Goal: Task Accomplishment & Management: Complete application form

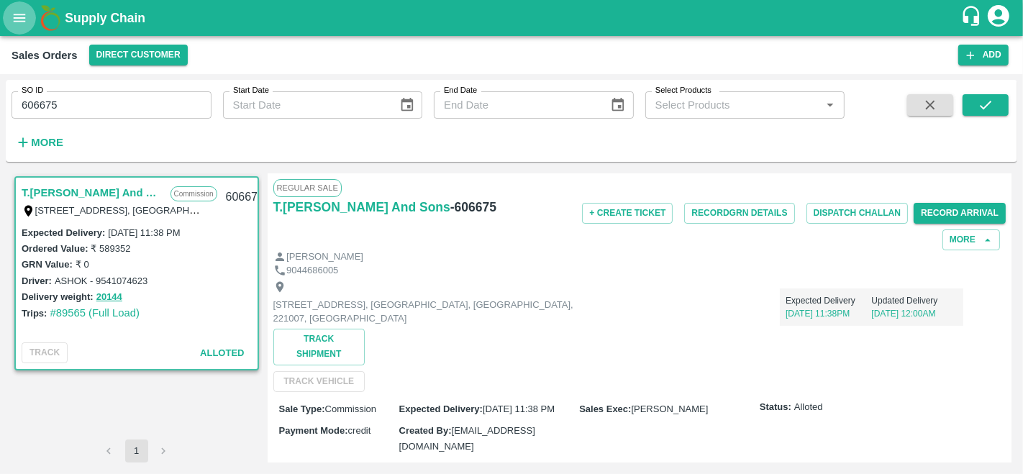
click at [14, 22] on icon "open drawer" at bounding box center [20, 18] width 16 height 16
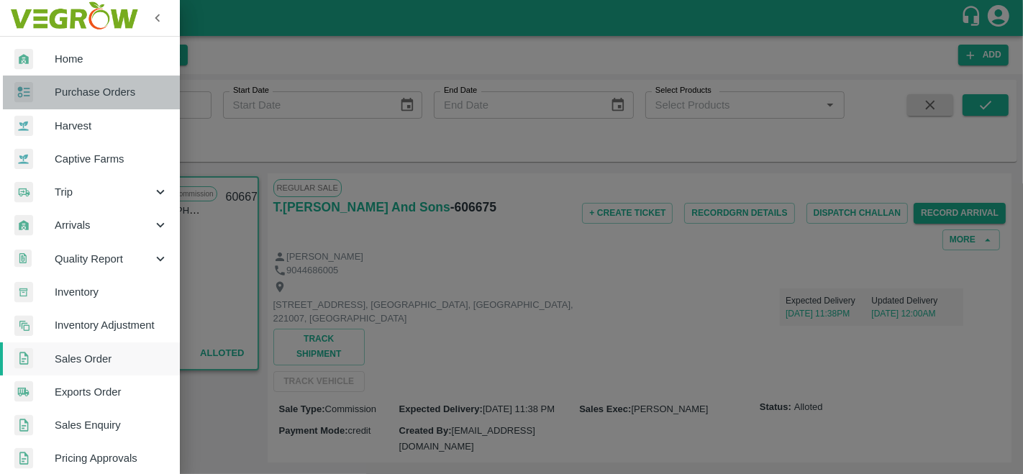
click at [93, 88] on span "Purchase Orders" at bounding box center [112, 92] width 114 height 16
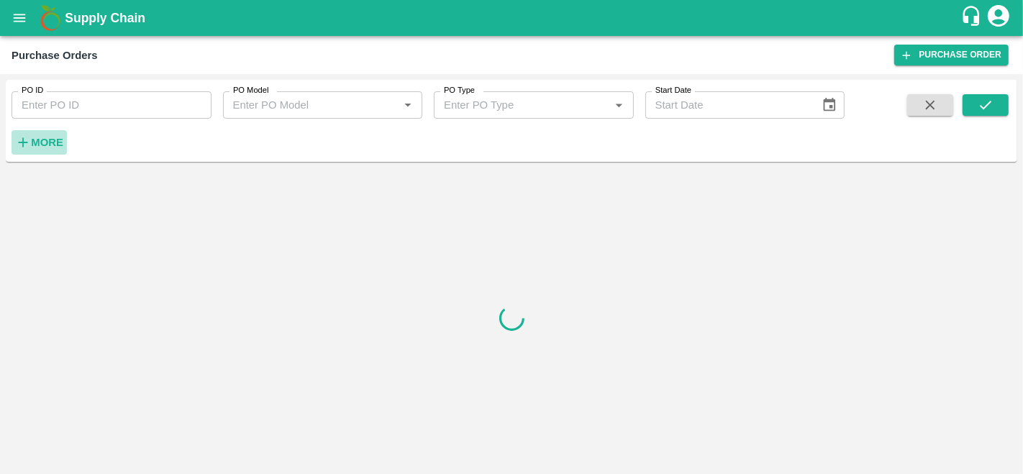
click at [45, 148] on h6 "More" at bounding box center [47, 142] width 32 height 19
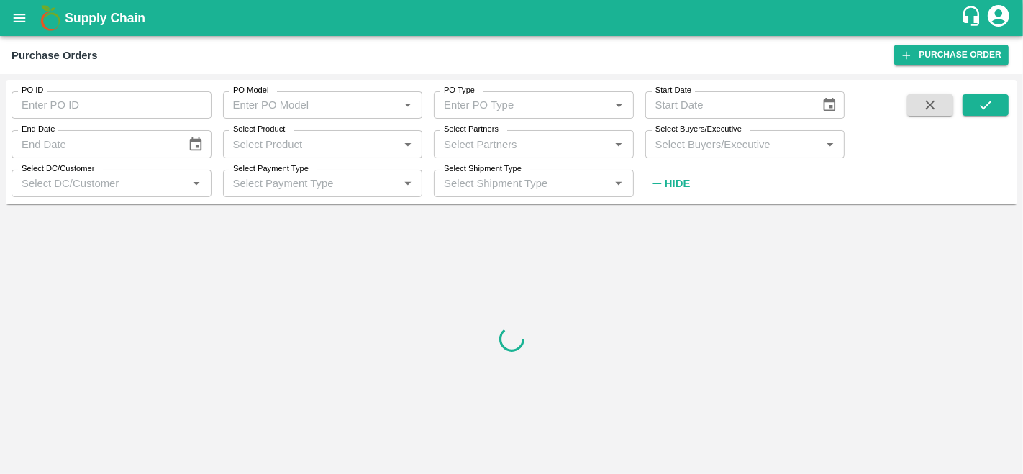
click at [791, 150] on input "Select Buyers/Executive" at bounding box center [733, 143] width 168 height 19
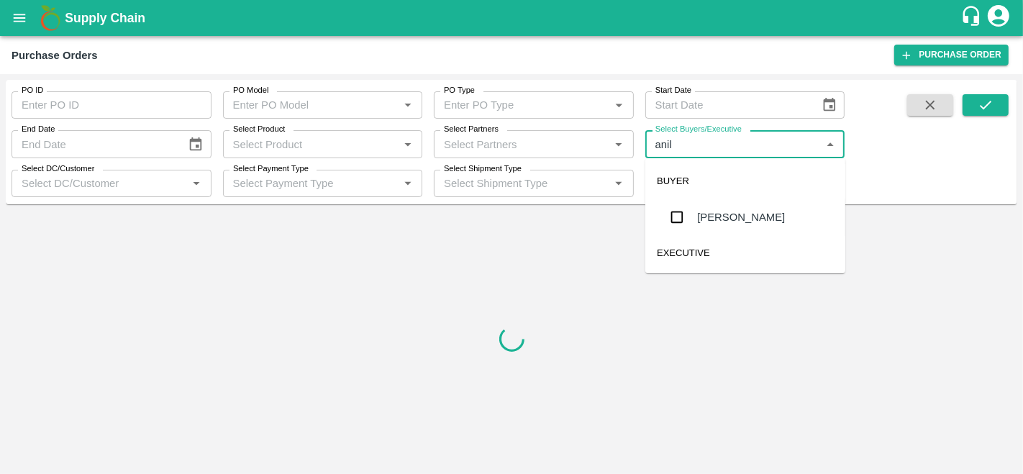
type input "anil k"
click at [717, 208] on div "[PERSON_NAME]" at bounding box center [745, 217] width 200 height 37
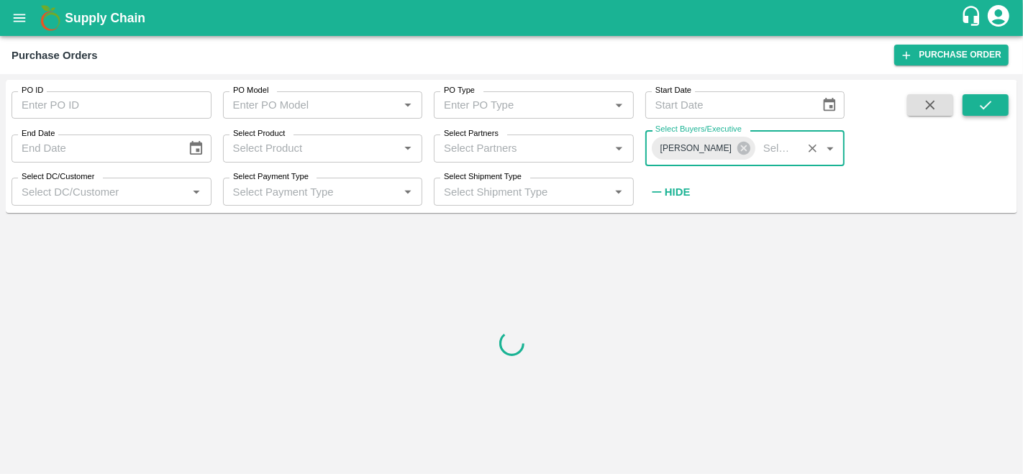
click at [992, 106] on icon "submit" at bounding box center [985, 105] width 16 height 16
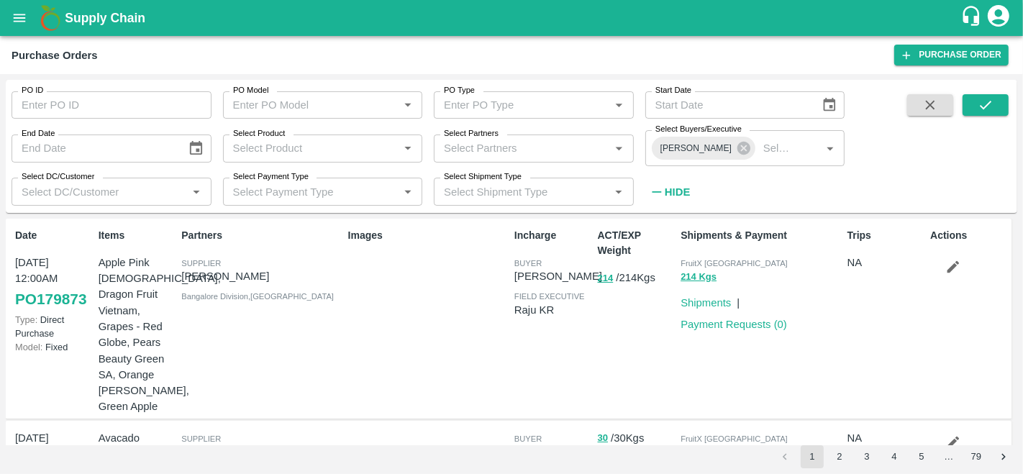
click at [257, 206] on div "PO ID PO ID PO Model PO Model   * PO Type PO Type   * Start Date Start Date End…" at bounding box center [511, 147] width 1011 height 122
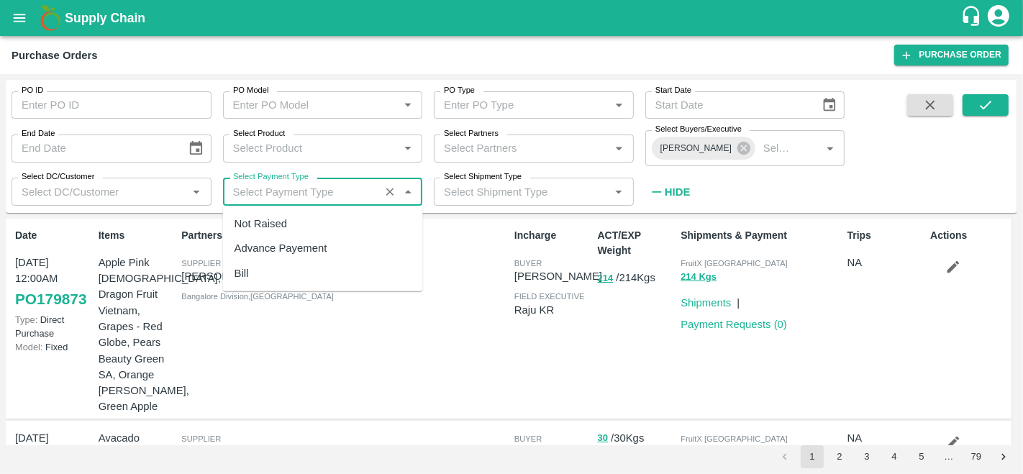
click at [263, 190] on input "Select Payment Type" at bounding box center [301, 191] width 149 height 19
click at [263, 224] on div "Not Raised" at bounding box center [260, 224] width 53 height 16
type input "Not Raised"
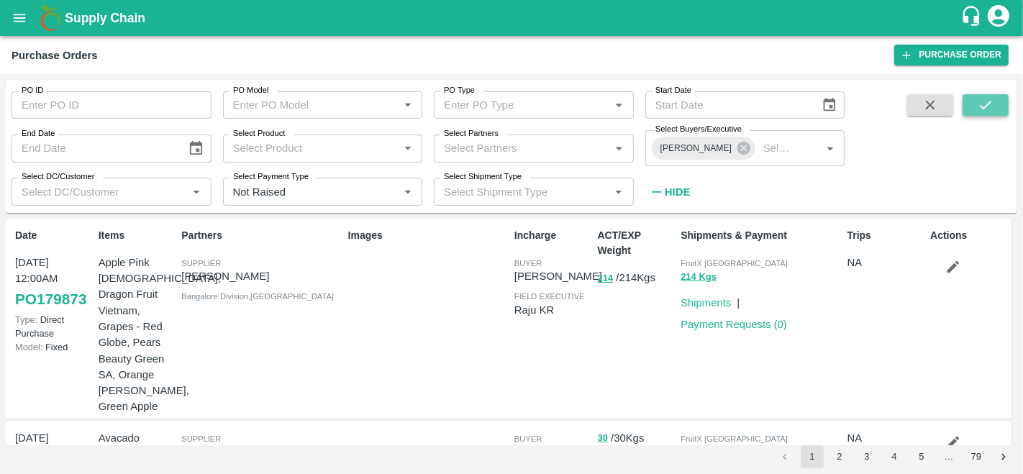
click at [993, 111] on button "submit" at bounding box center [985, 105] width 46 height 22
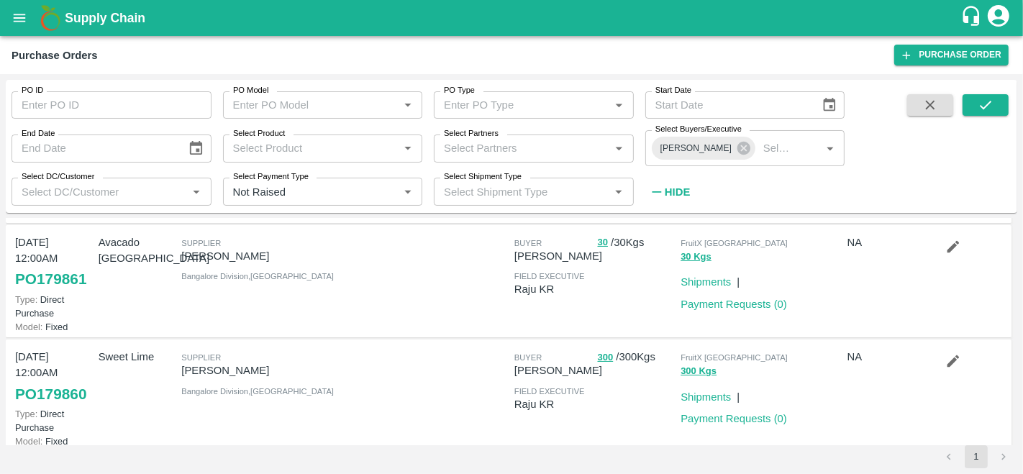
scroll to position [193, 0]
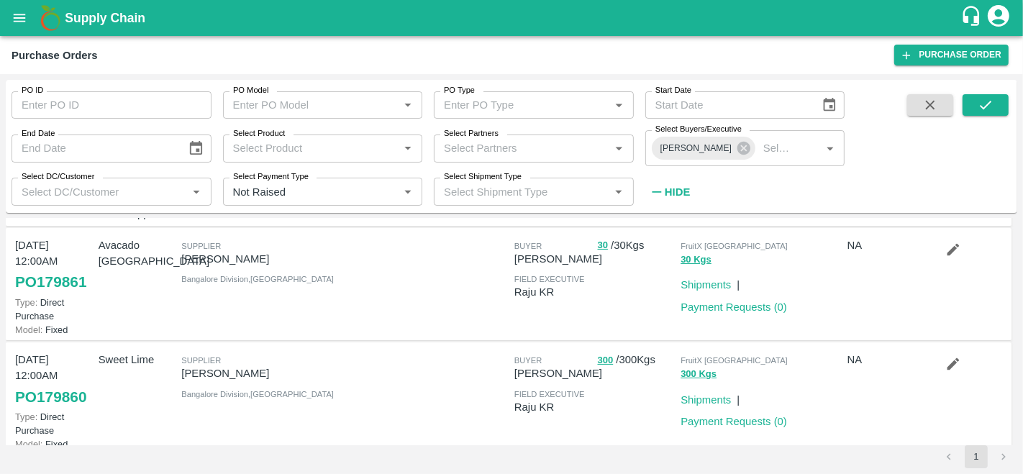
click at [480, 142] on input "Select Partners" at bounding box center [522, 148] width 168 height 19
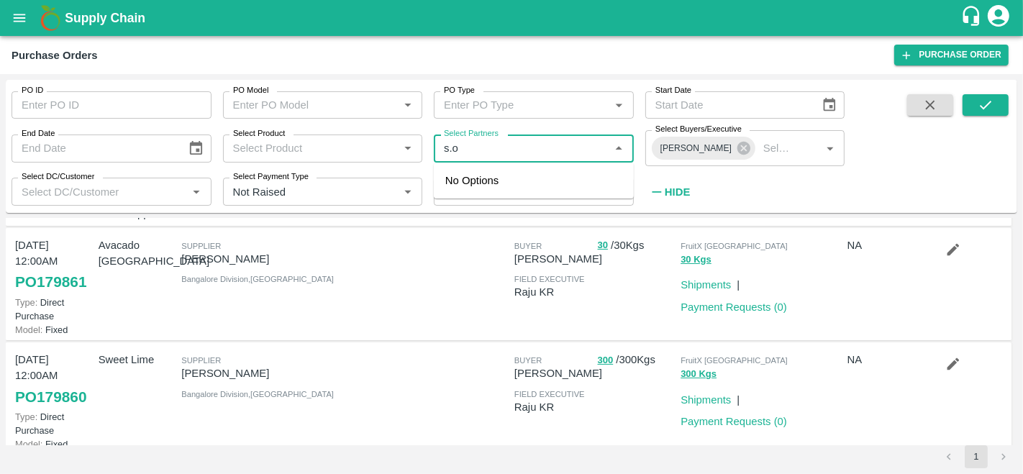
type input "s.o."
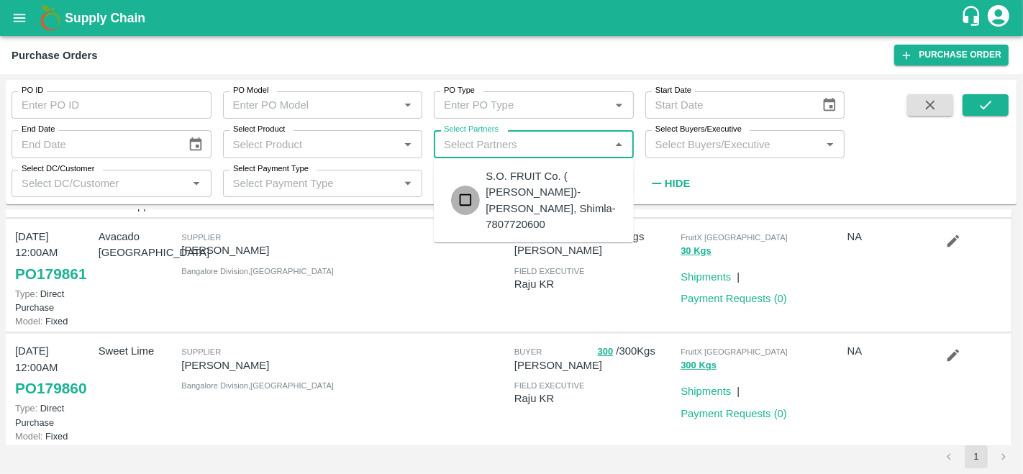
click at [468, 193] on input "checkbox" at bounding box center [465, 200] width 29 height 29
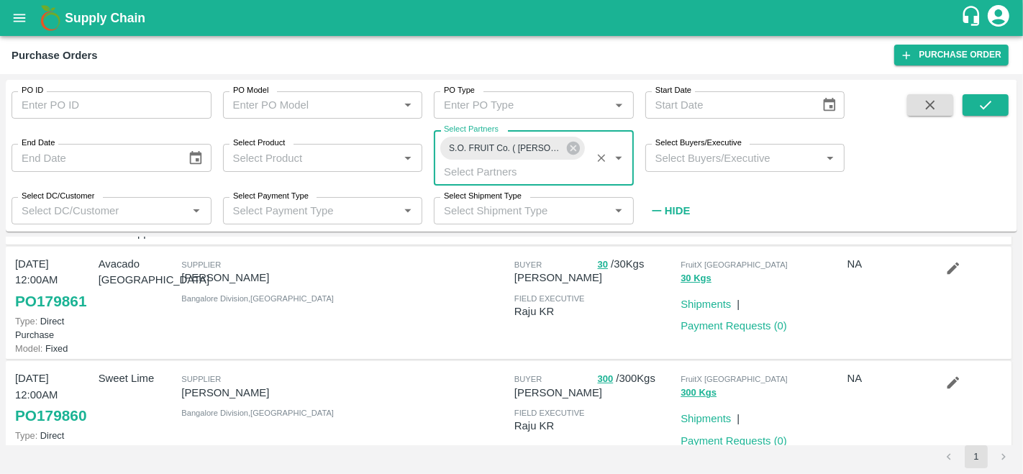
click at [714, 160] on input "Select Buyers/Executive" at bounding box center [733, 157] width 168 height 19
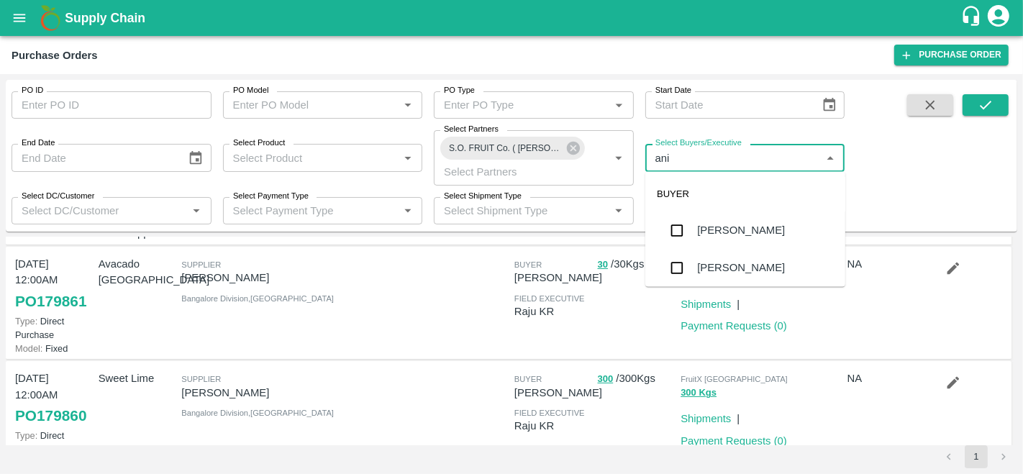
type input "anil"
click at [724, 233] on div "[PERSON_NAME]" at bounding box center [741, 231] width 88 height 16
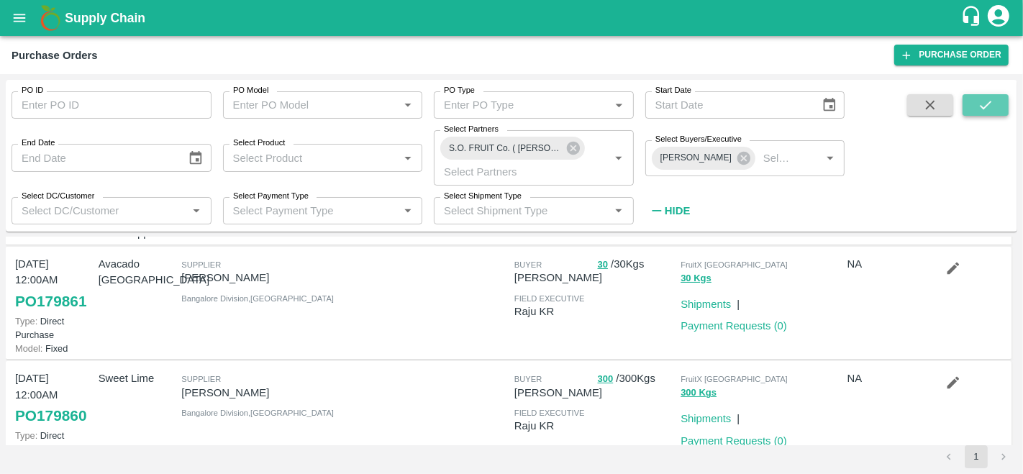
click at [1000, 109] on button "submit" at bounding box center [985, 105] width 46 height 22
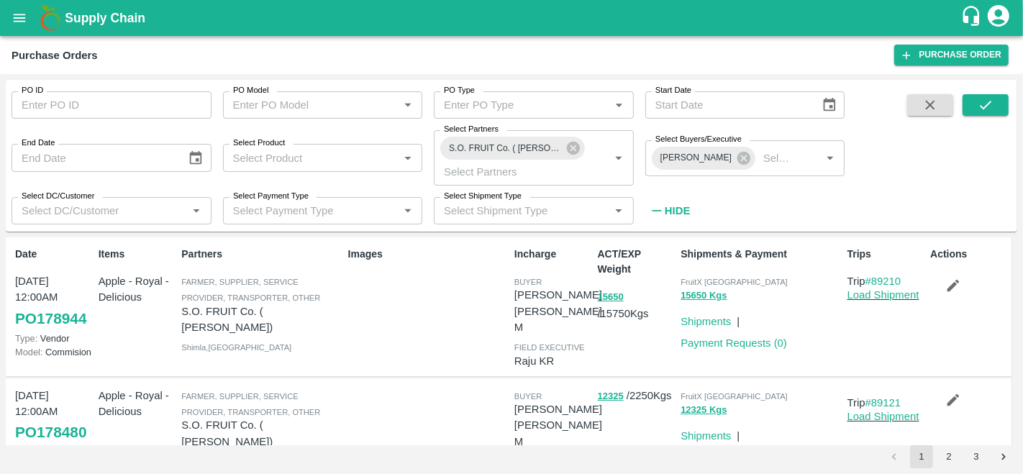
click at [674, 205] on strong "Hide" at bounding box center [677, 211] width 25 height 12
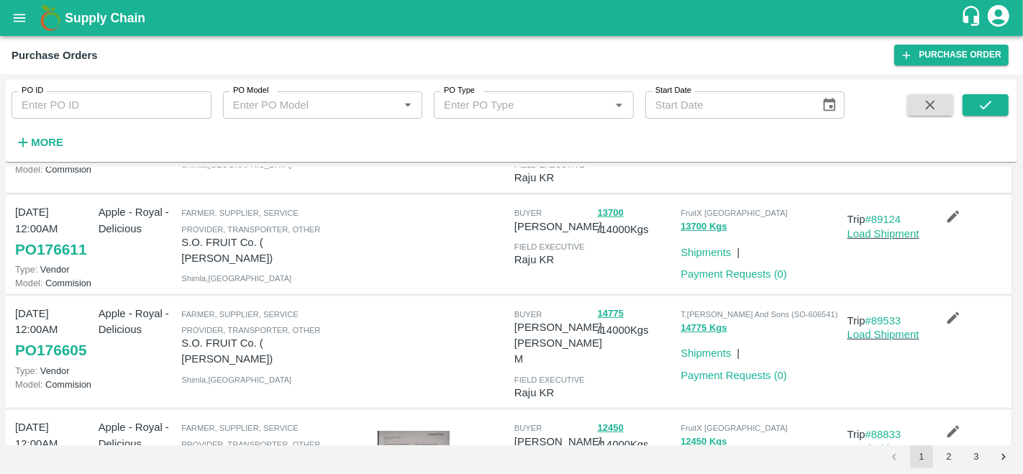
scroll to position [458, 0]
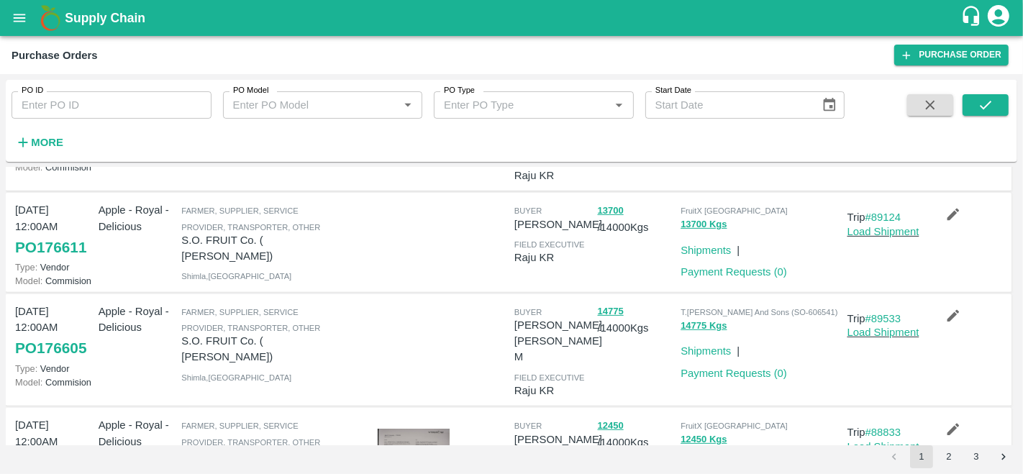
click at [80, 335] on link "PO 176605" at bounding box center [50, 348] width 71 height 26
click at [366, 215] on div at bounding box center [425, 241] width 166 height 91
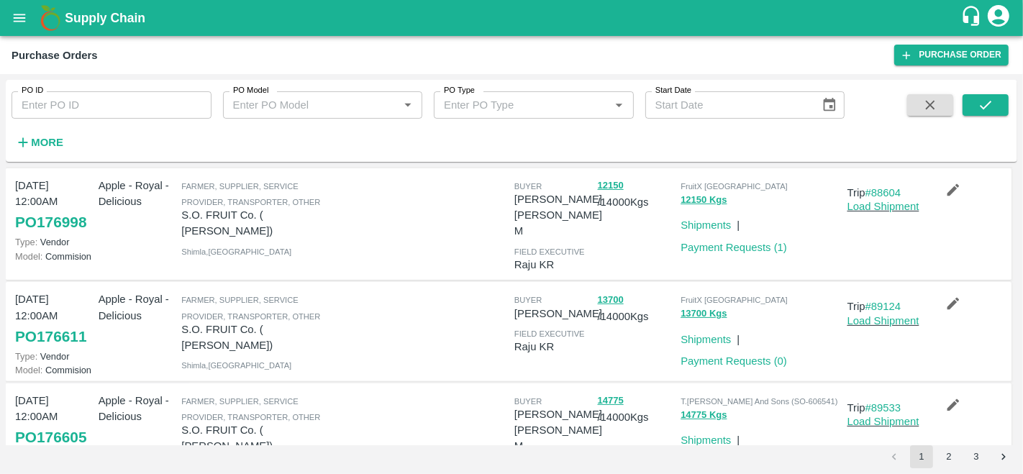
scroll to position [364, 0]
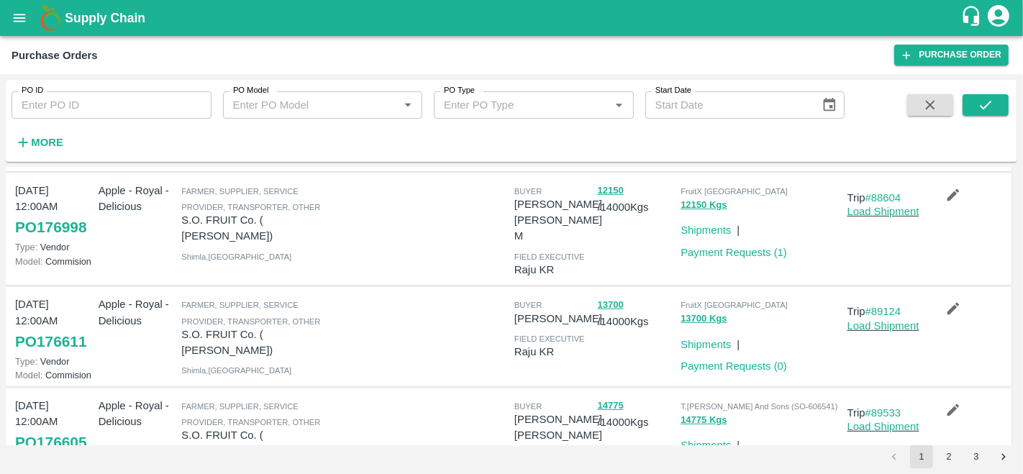
click at [62, 329] on link "PO 176611" at bounding box center [50, 342] width 71 height 26
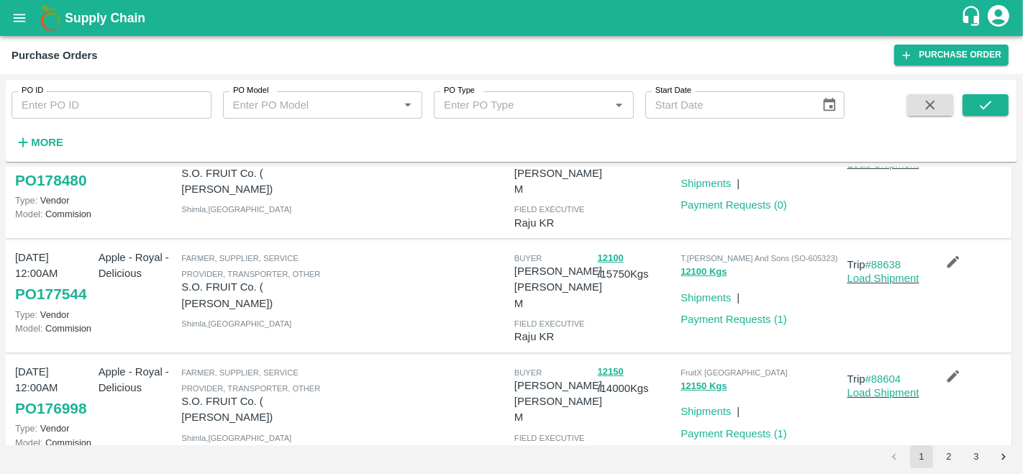
scroll to position [181, 0]
click at [58, 397] on link "PO 176998" at bounding box center [50, 410] width 71 height 26
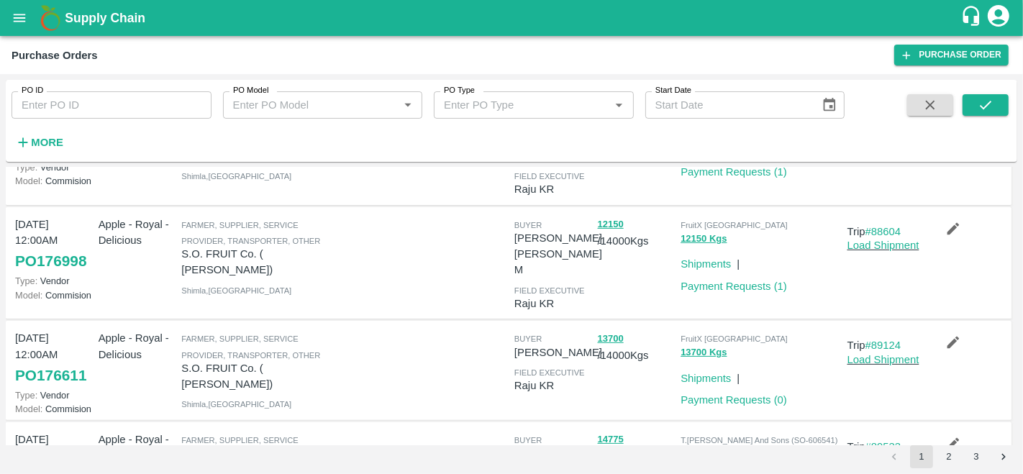
scroll to position [329, 0]
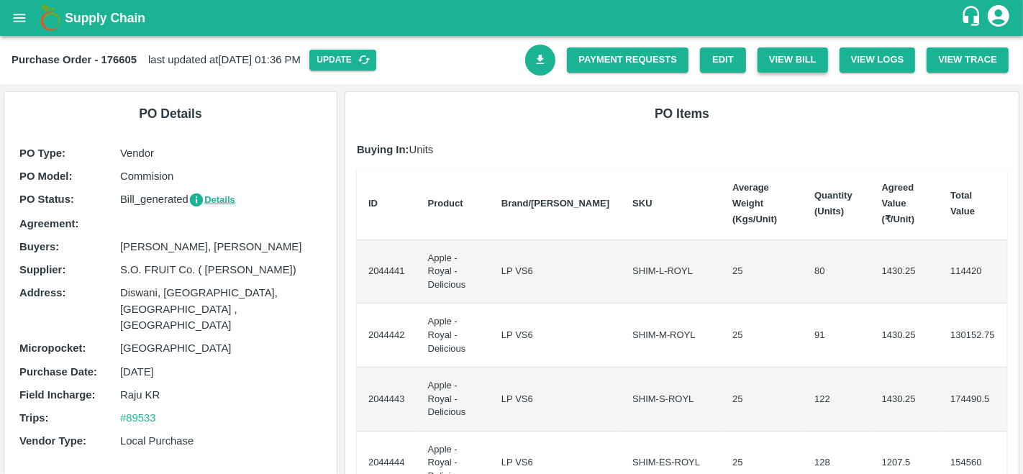
click at [803, 55] on button "View Bill" at bounding box center [792, 59] width 70 height 25
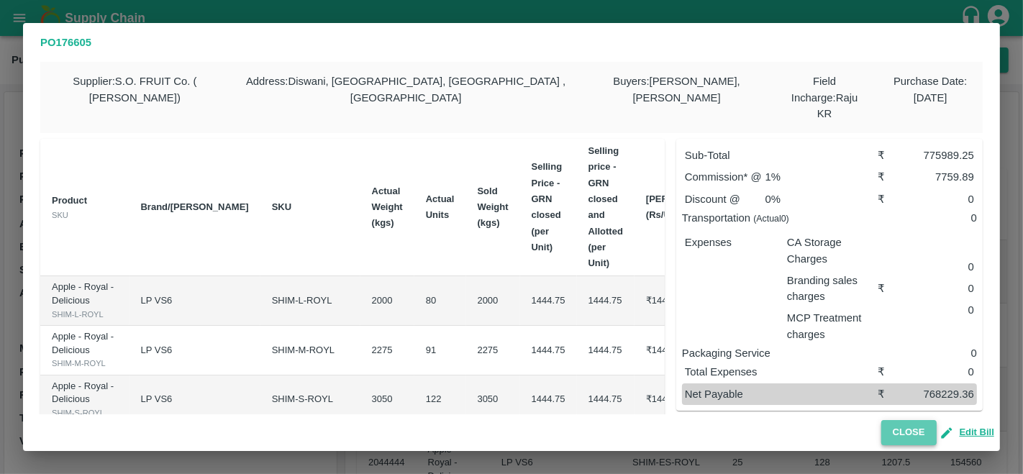
click at [914, 433] on button "Close" at bounding box center [908, 432] width 55 height 25
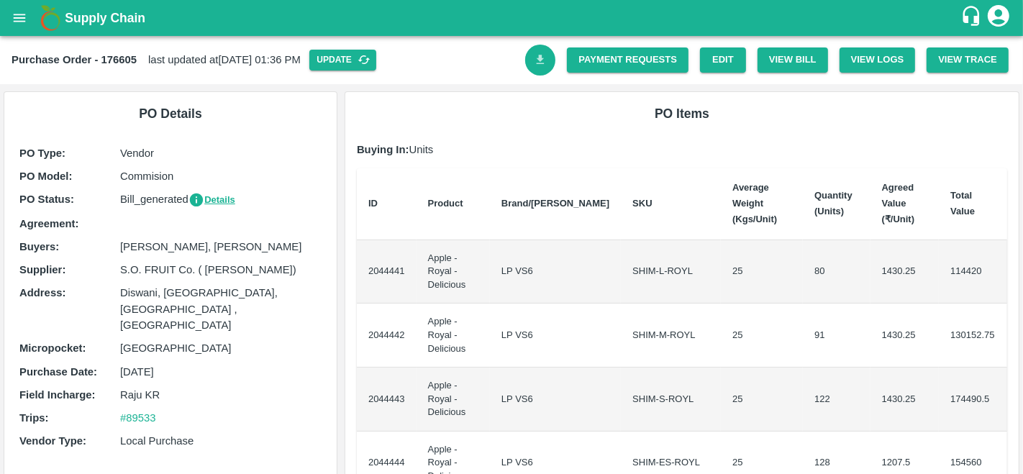
click at [535, 60] on icon "Download Bill" at bounding box center [541, 60] width 14 height 14
click at [619, 60] on link "Payment Requests" at bounding box center [628, 59] width 122 height 25
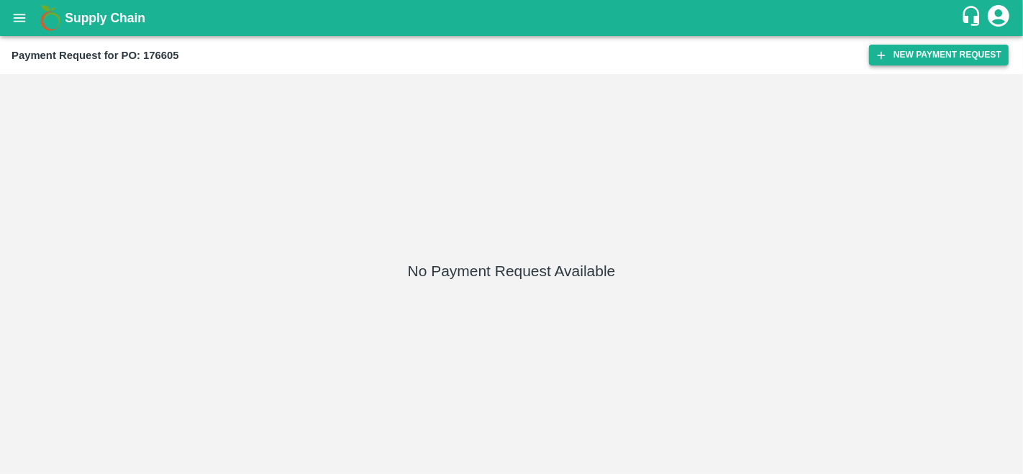
click at [936, 51] on button "New Payment Request" at bounding box center [939, 55] width 140 height 21
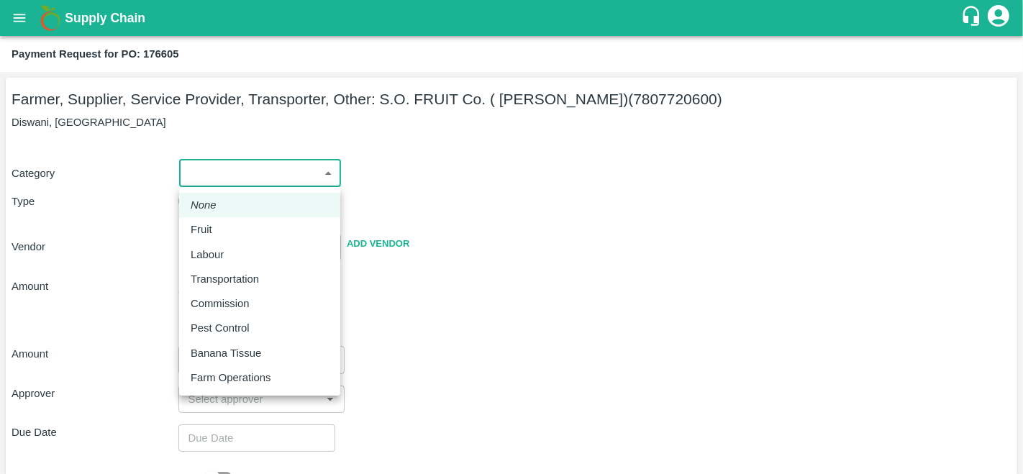
click at [246, 173] on body "Supply Chain Payment Request for PO: 176605 Farmer, Supplier, Service Provider,…" at bounding box center [511, 237] width 1023 height 474
click at [216, 232] on div "Fruit" at bounding box center [205, 230] width 29 height 16
type input "1"
type input "S.O. FRUIT Co. ( Sardevan Singh) - 7807720600(Farmer, Supplier, Service Provide…"
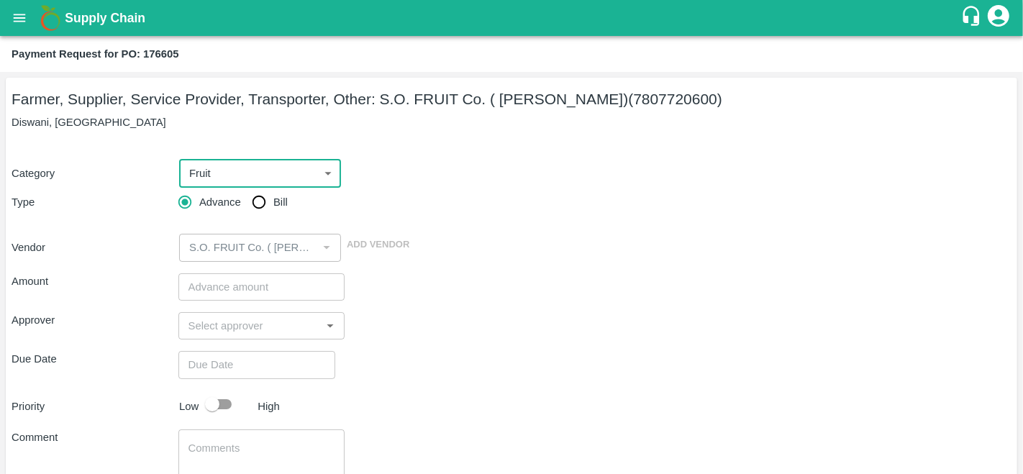
click at [262, 195] on input "Bill" at bounding box center [259, 202] width 29 height 29
radio input "true"
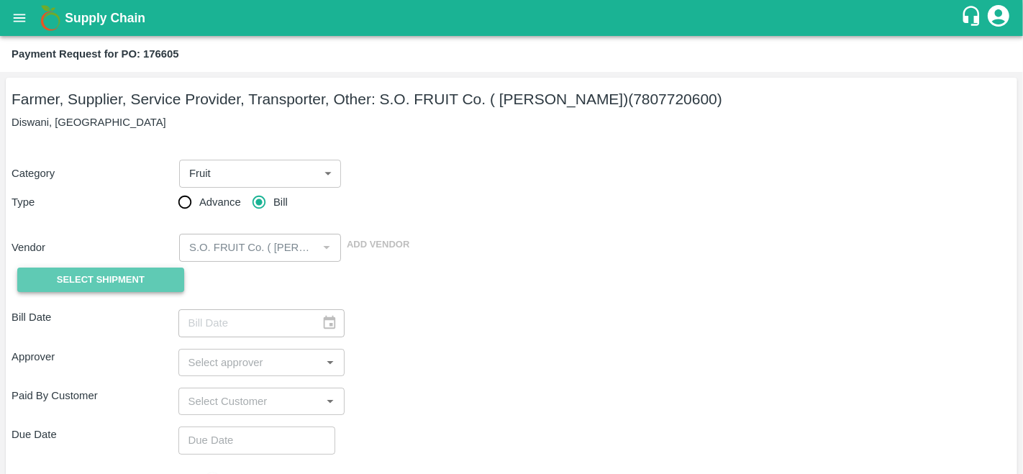
click at [129, 268] on button "Select Shipment" at bounding box center [100, 280] width 167 height 25
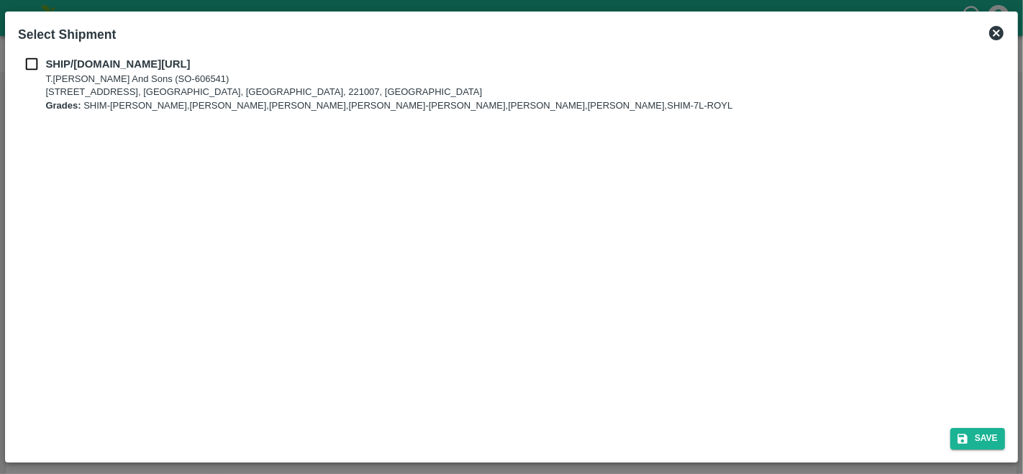
click at [34, 71] on input "checkbox" at bounding box center [31, 64] width 27 height 16
checkbox input "true"
click at [982, 435] on button "Save" at bounding box center [977, 438] width 55 height 21
type input "06/10/2025"
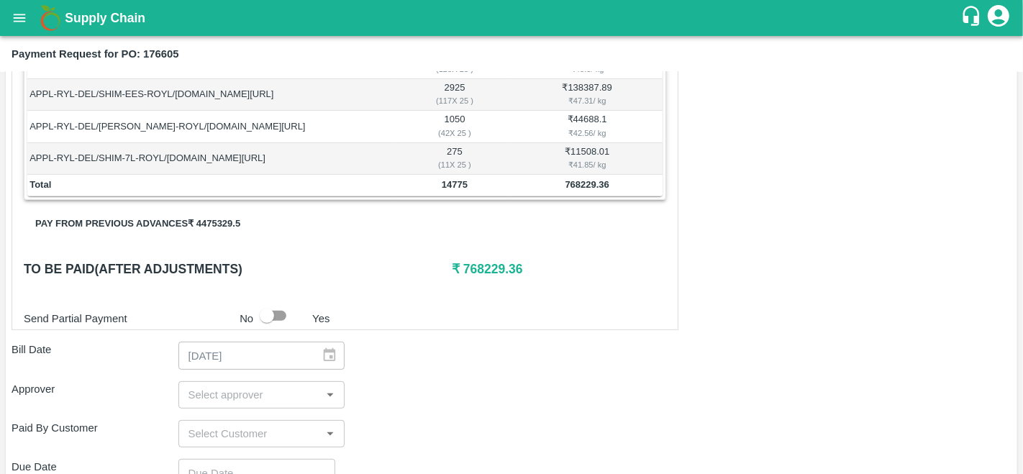
scroll to position [398, 0]
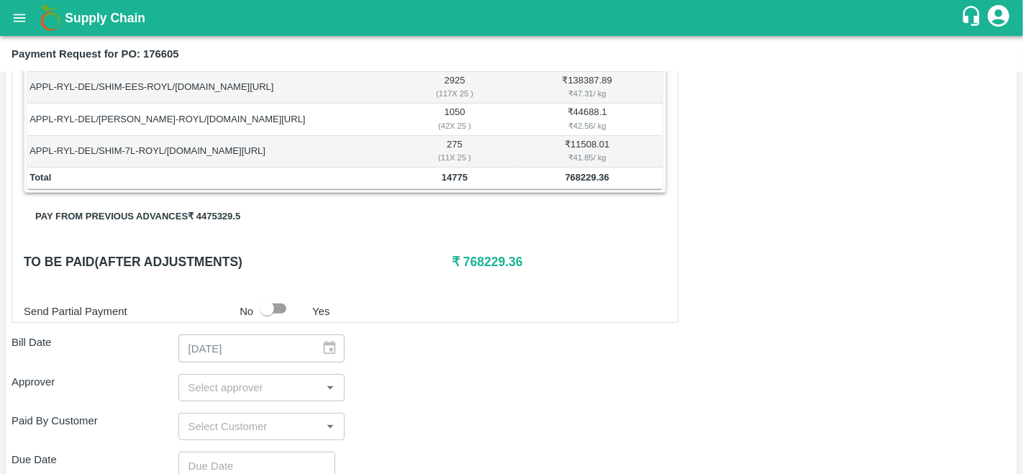
click at [129, 211] on button "Pay from previous advances ₹ 4475329.5" at bounding box center [138, 216] width 228 height 25
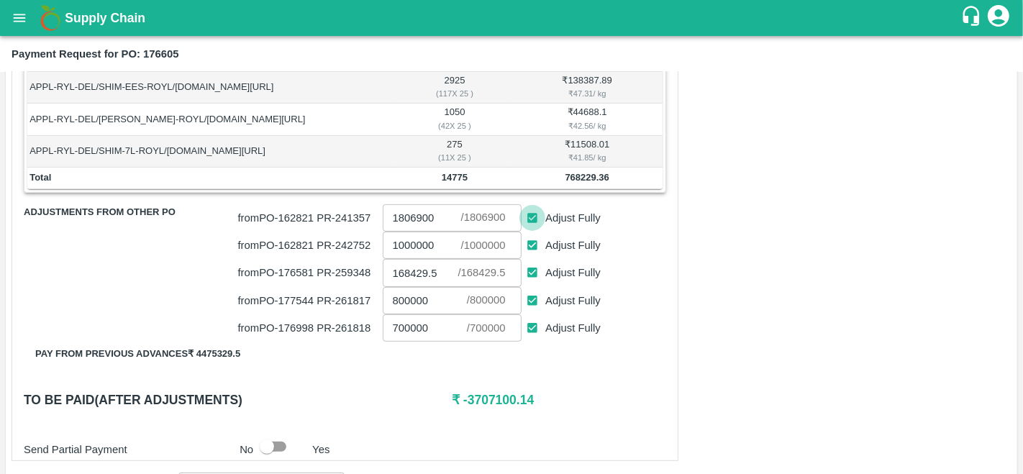
click at [533, 219] on input "Adjust Fully" at bounding box center [532, 218] width 27 height 27
checkbox input "false"
type input "0"
click at [533, 241] on input "Adjust Fully" at bounding box center [532, 245] width 27 height 27
checkbox input "false"
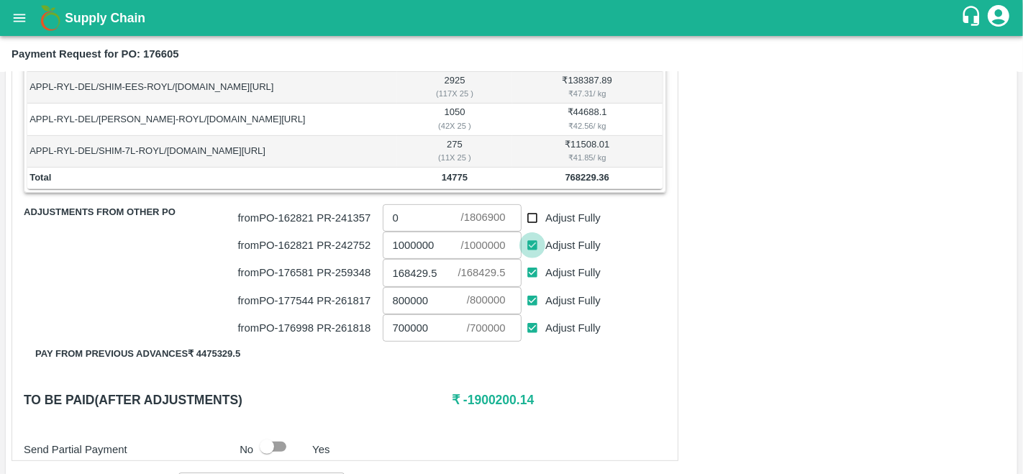
type input "0"
click at [534, 296] on input "Adjust Fully" at bounding box center [532, 301] width 27 height 27
checkbox input "false"
type input "0"
click at [534, 324] on input "Adjust Fully" at bounding box center [532, 328] width 27 height 27
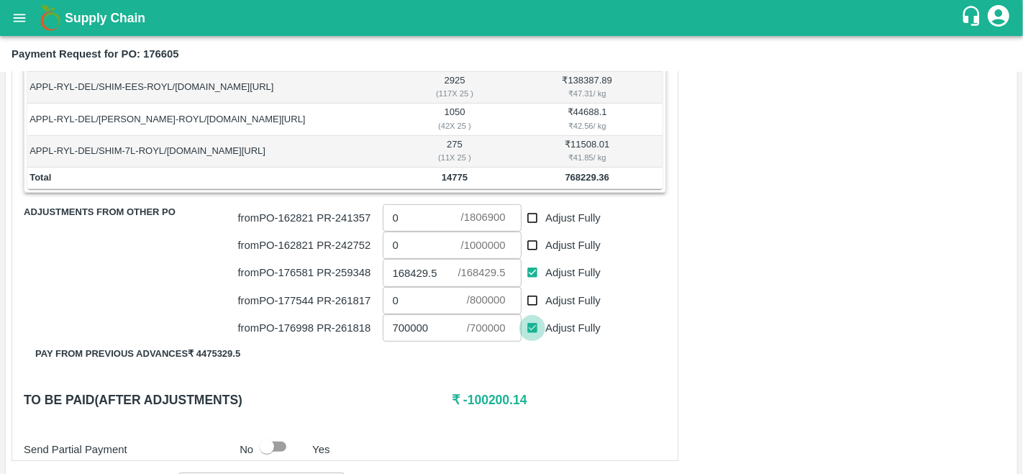
checkbox input "false"
type input "0"
click at [486, 393] on h6 "₹ 599799.86" at bounding box center [559, 400] width 214 height 20
drag, startPoint x: 462, startPoint y: 396, endPoint x: 522, endPoint y: 396, distance: 60.4
click at [522, 396] on h6 "₹ 599799.86" at bounding box center [559, 400] width 214 height 20
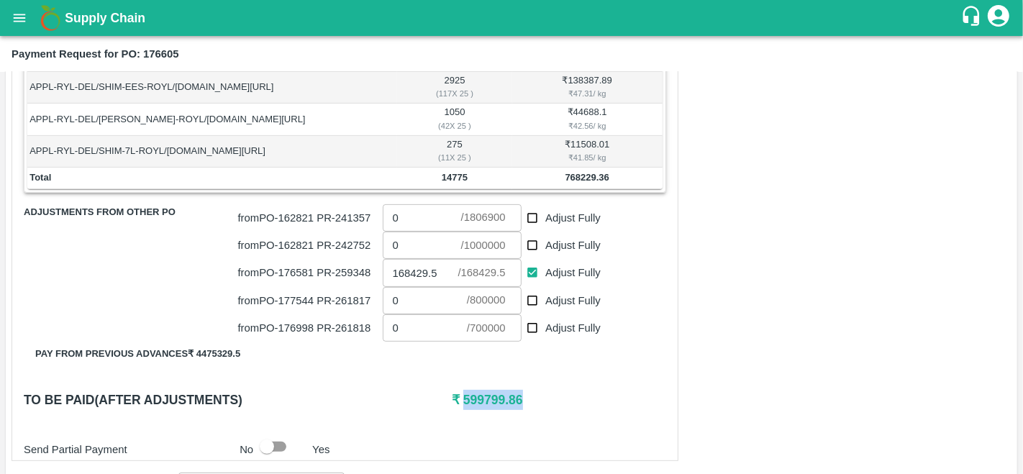
copy h6 "599799.86"
click at [403, 294] on input "0" at bounding box center [425, 300] width 84 height 27
paste input "599799.86"
type input "599799.86"
click at [594, 384] on div "Shipment - SHIP/T.KI/368553 Lots (Labels) Weight (Kgs) Total Price (₹) APPL-RYL…" at bounding box center [345, 180] width 667 height 562
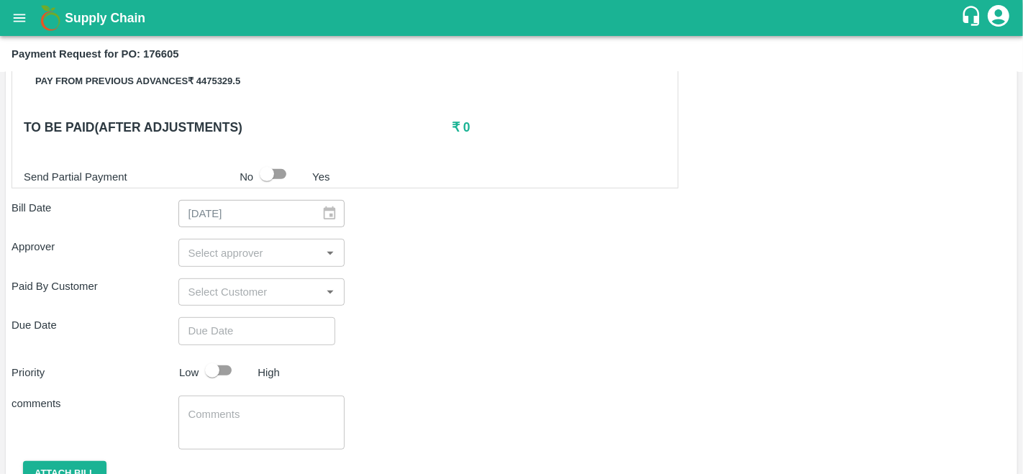
scroll to position [672, 0]
click at [267, 252] on input "input" at bounding box center [250, 251] width 134 height 19
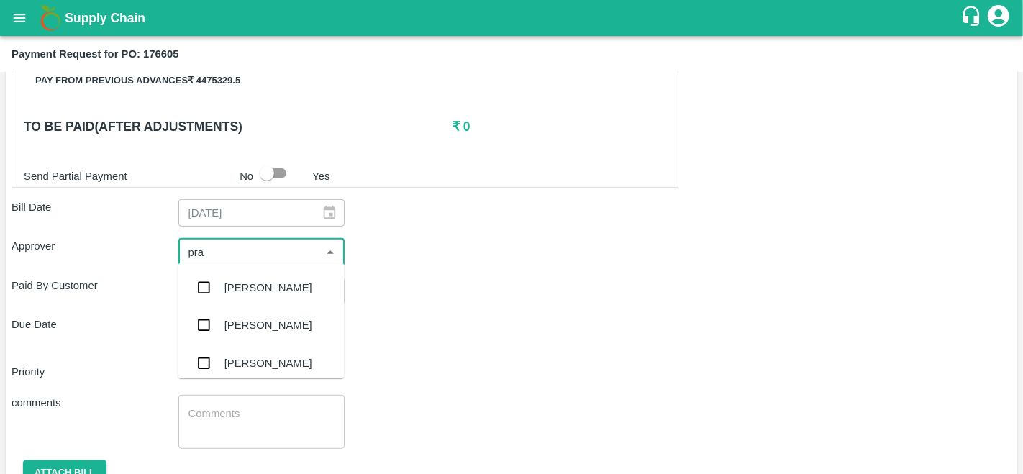
type input "prav"
click at [267, 286] on div "Praveen Kumar" at bounding box center [268, 288] width 88 height 16
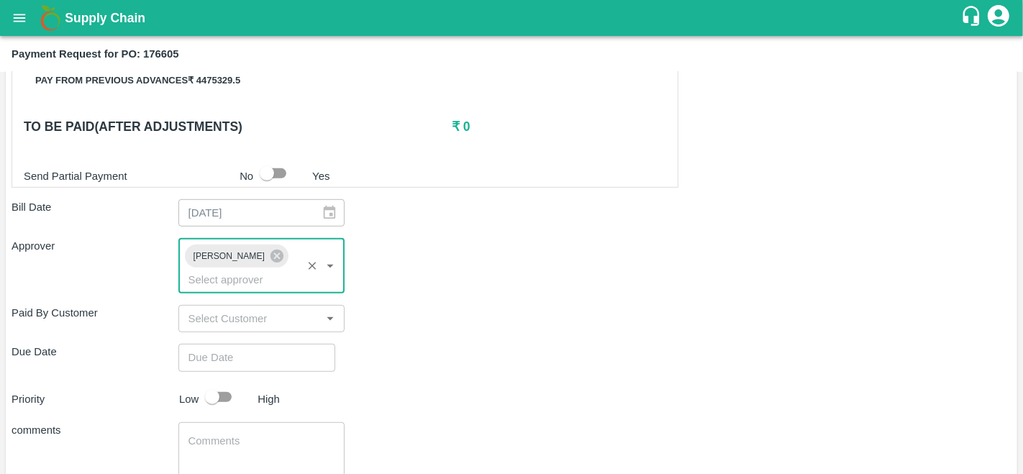
click at [234, 356] on input "Choose date" at bounding box center [251, 357] width 147 height 27
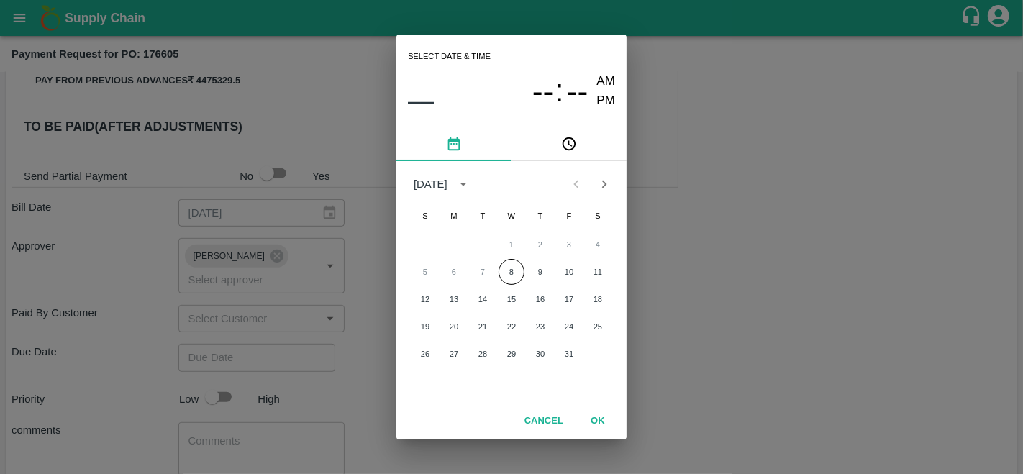
click at [495, 270] on div "5 6 7 8 9 10 11" at bounding box center [511, 272] width 230 height 26
click at [507, 273] on button "8" at bounding box center [511, 272] width 26 height 26
type input "08/10/2025 12:00 AM"
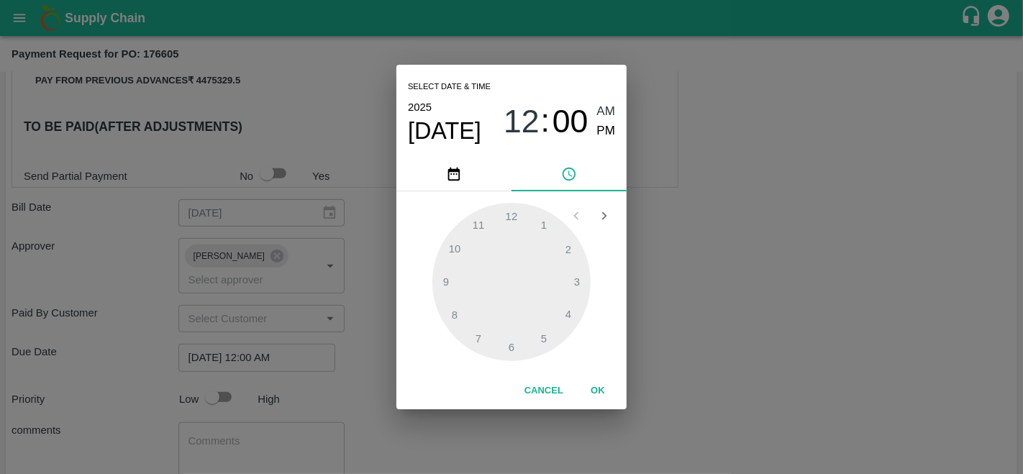
click at [598, 398] on button "OK" at bounding box center [598, 390] width 46 height 25
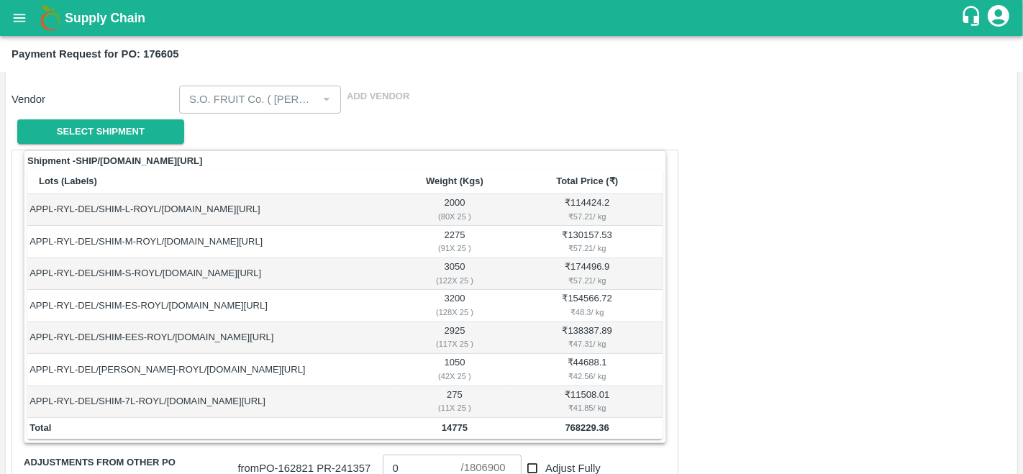
scroll to position [148, 0]
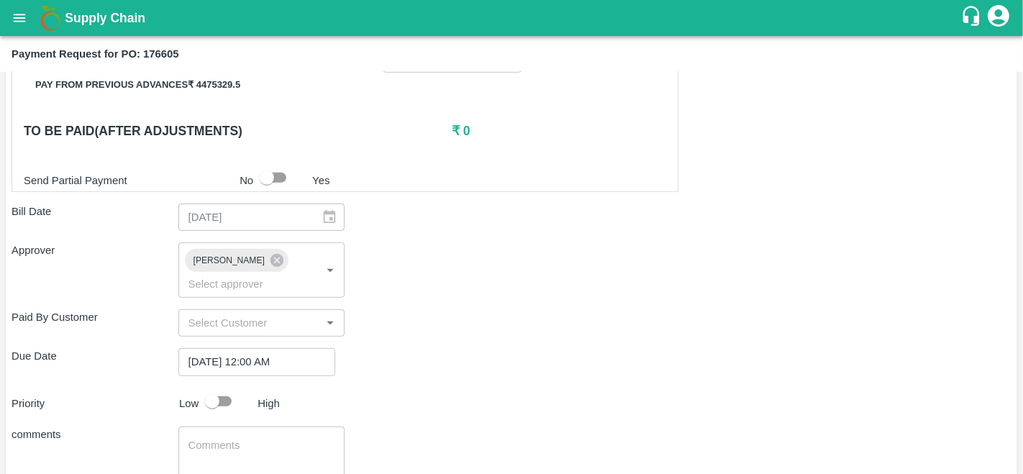
scroll to position [667, 0]
click at [229, 396] on input "checkbox" at bounding box center [212, 401] width 82 height 27
checkbox input "true"
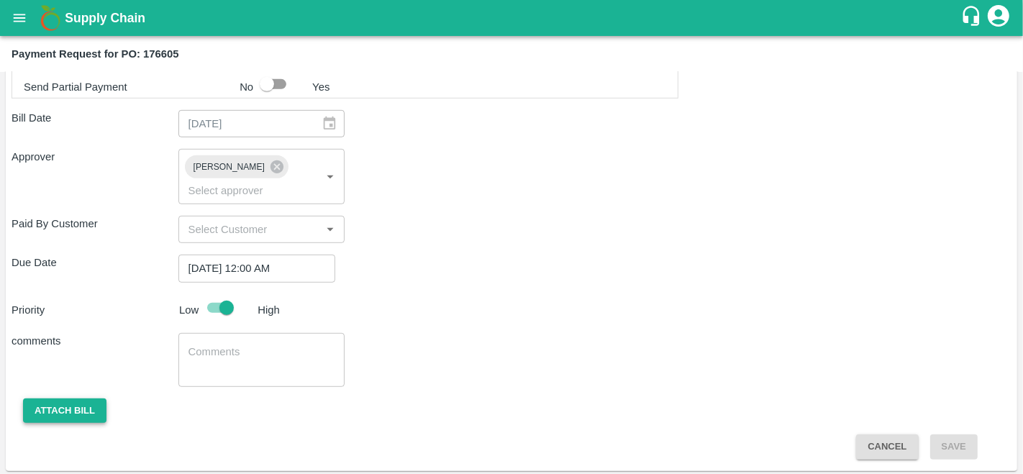
click at [34, 408] on button "Attach bill" at bounding box center [64, 410] width 83 height 25
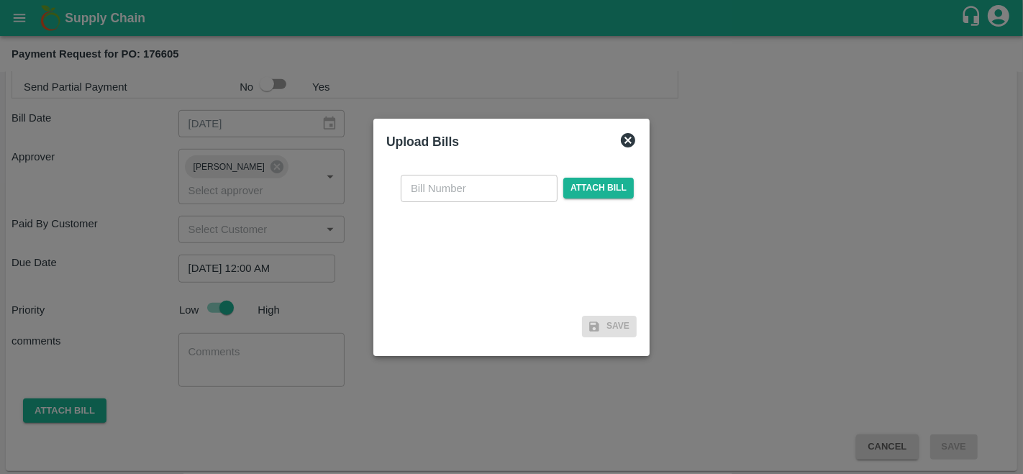
click at [489, 190] on input "text" at bounding box center [479, 188] width 157 height 27
type input "176605"
click at [604, 181] on span "Attach bill" at bounding box center [598, 188] width 70 height 21
click at [0, 0] on input "Attach bill" at bounding box center [0, 0] width 0 height 0
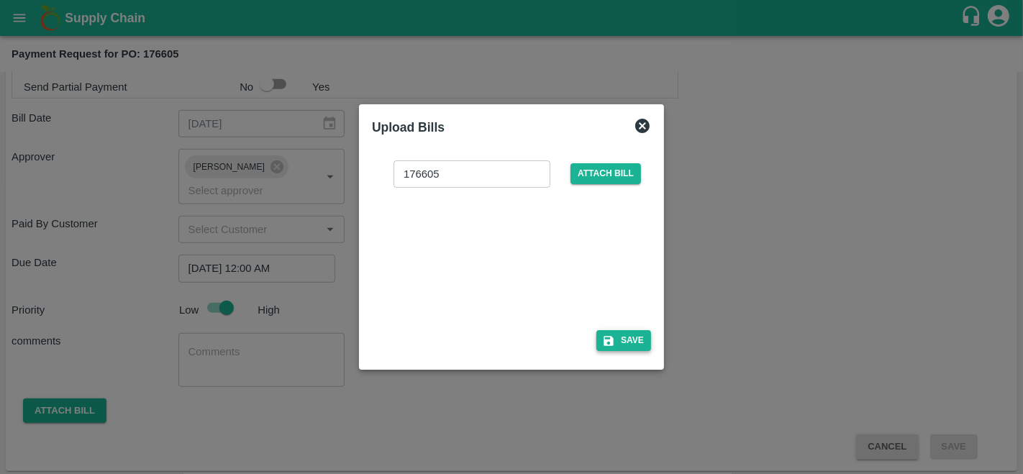
click at [626, 342] on button "Save" at bounding box center [623, 340] width 55 height 21
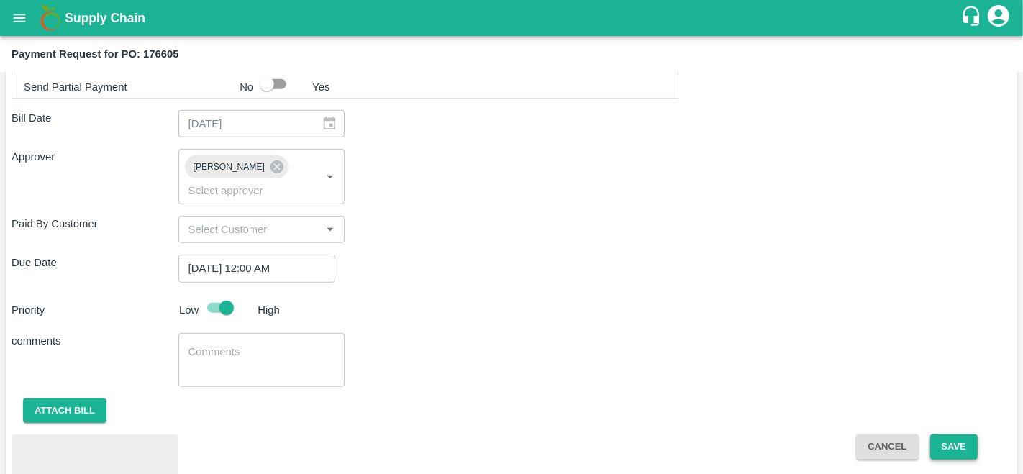
click at [947, 445] on button "Save" at bounding box center [953, 446] width 47 height 25
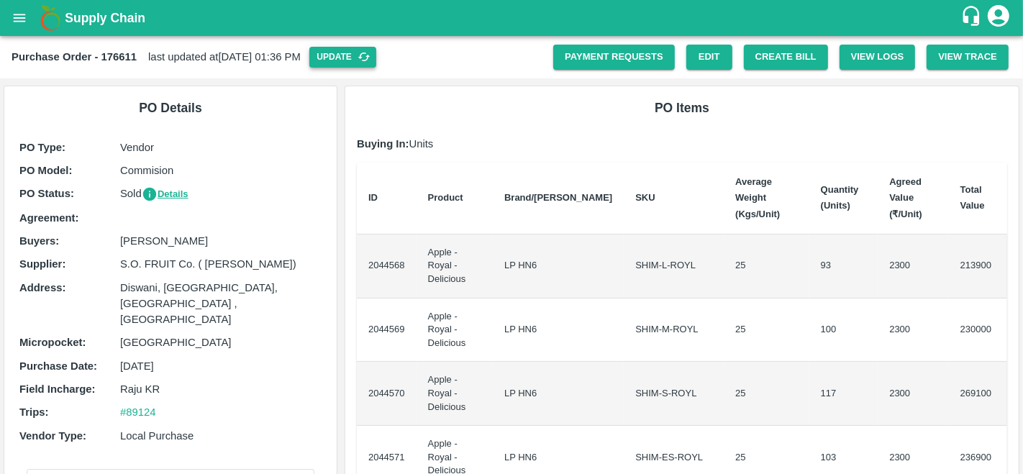
click at [375, 58] on button "Update" at bounding box center [342, 57] width 67 height 21
click at [779, 56] on button "Create Bill" at bounding box center [786, 57] width 84 height 25
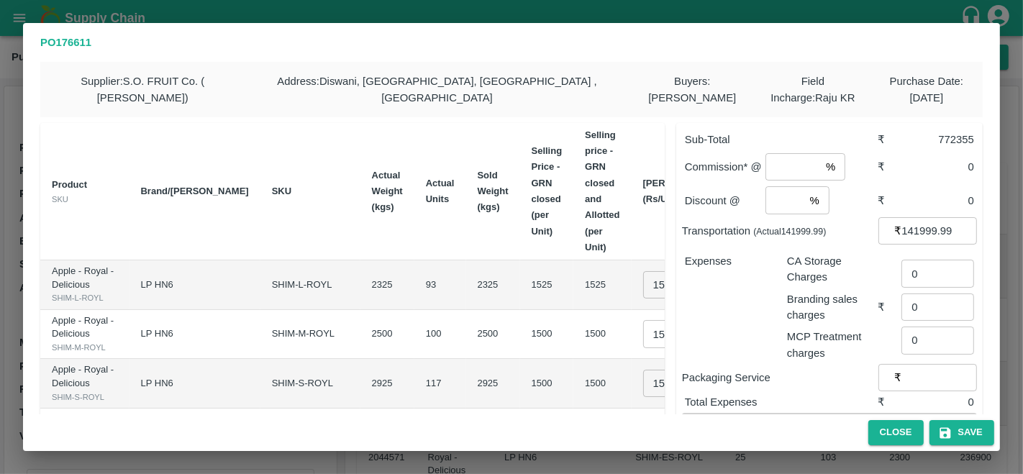
click at [783, 167] on input "number" at bounding box center [792, 166] width 55 height 27
type input "2"
click at [779, 202] on input "number" at bounding box center [784, 199] width 39 height 27
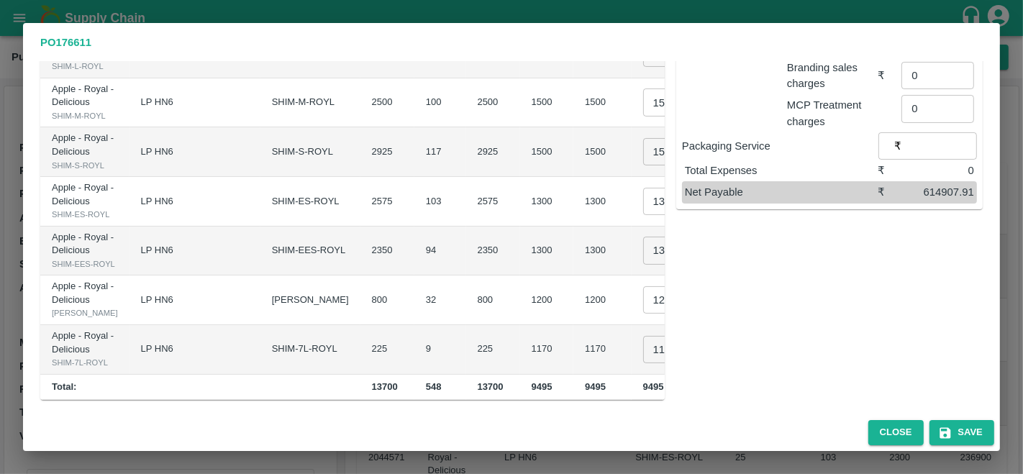
scroll to position [275, 0]
type input "0"
click at [951, 437] on icon "button" at bounding box center [945, 433] width 14 height 14
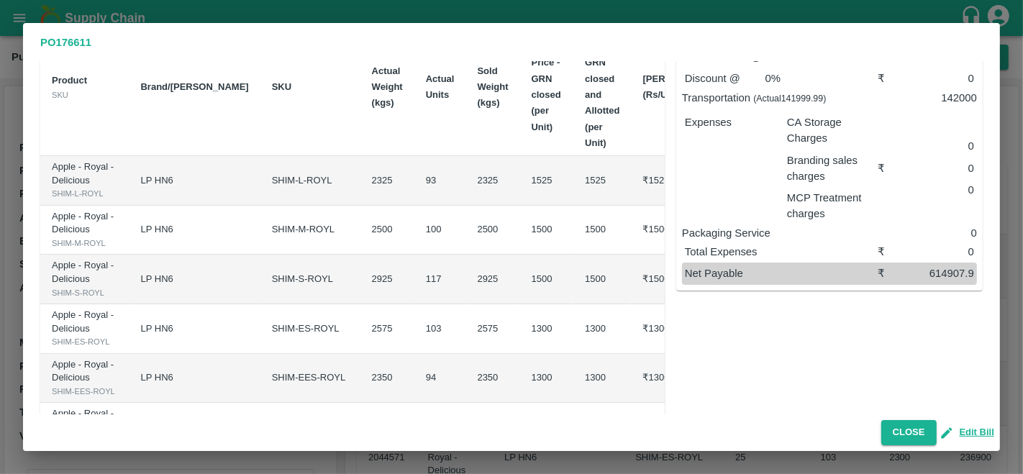
scroll to position [105, 0]
click at [901, 434] on button "Close" at bounding box center [908, 432] width 55 height 25
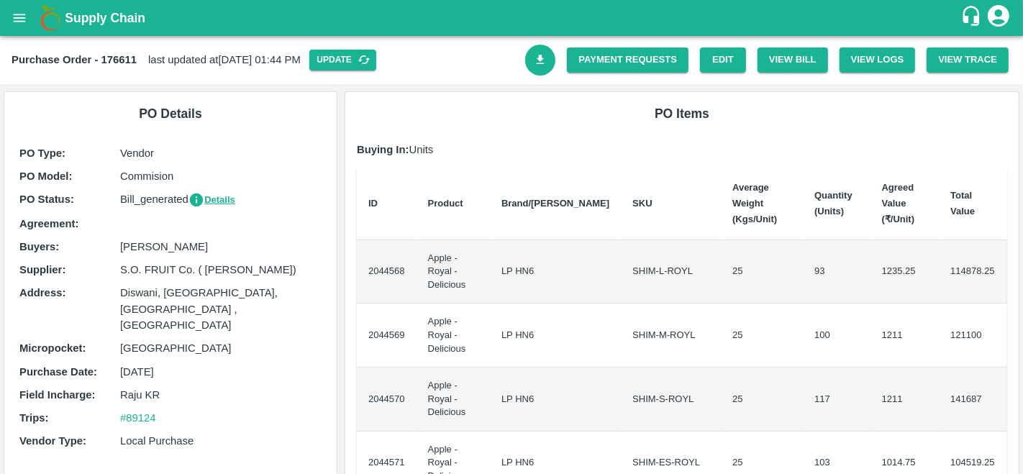
click at [537, 59] on icon "Download Bill" at bounding box center [541, 59] width 8 height 9
click at [620, 40] on div "Payment Requests" at bounding box center [621, 54] width 133 height 37
click at [618, 59] on link "Payment Requests" at bounding box center [628, 59] width 122 height 25
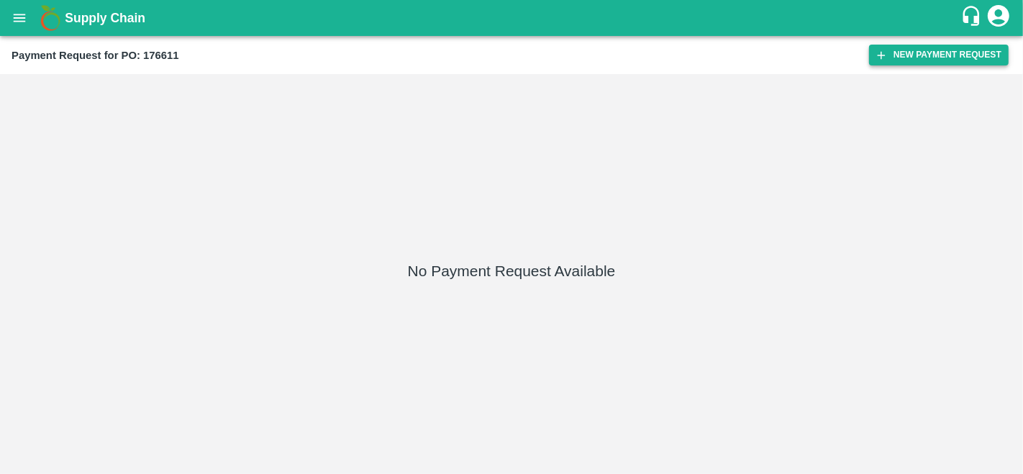
click at [916, 55] on button "New Payment Request" at bounding box center [939, 55] width 140 height 21
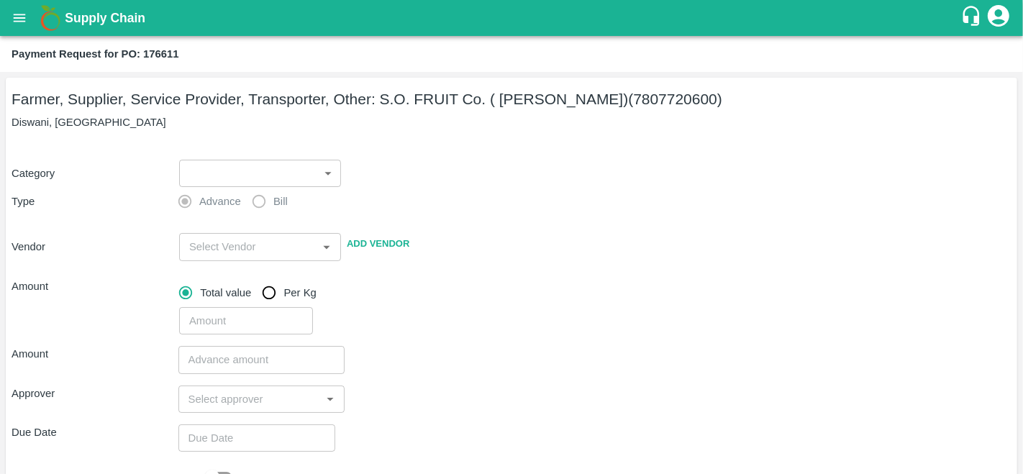
click at [207, 176] on body "Supply Chain Payment Request for PO: 176611 Farmer, Supplier, Service Provider,…" at bounding box center [511, 237] width 1023 height 474
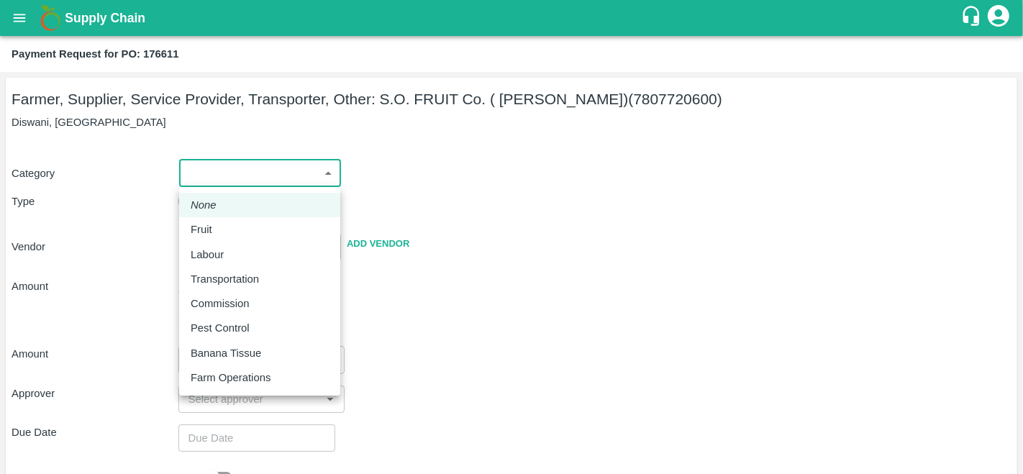
click at [240, 239] on li "Fruit" at bounding box center [259, 229] width 161 height 24
type input "1"
type input "S.O. FRUIT Co. ( [PERSON_NAME]) - 7807720600(Farmer, Supplier, Service Provider…"
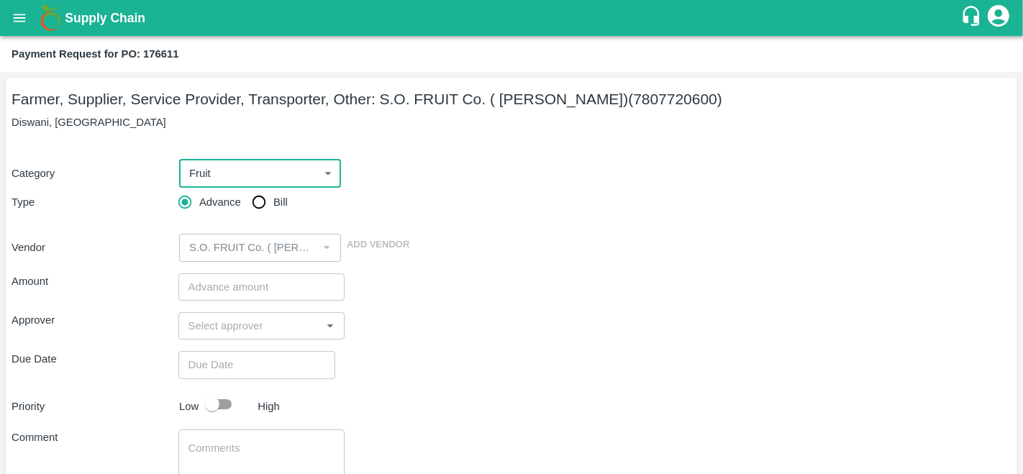
click at [258, 204] on input "Bill" at bounding box center [259, 202] width 29 height 29
radio input "true"
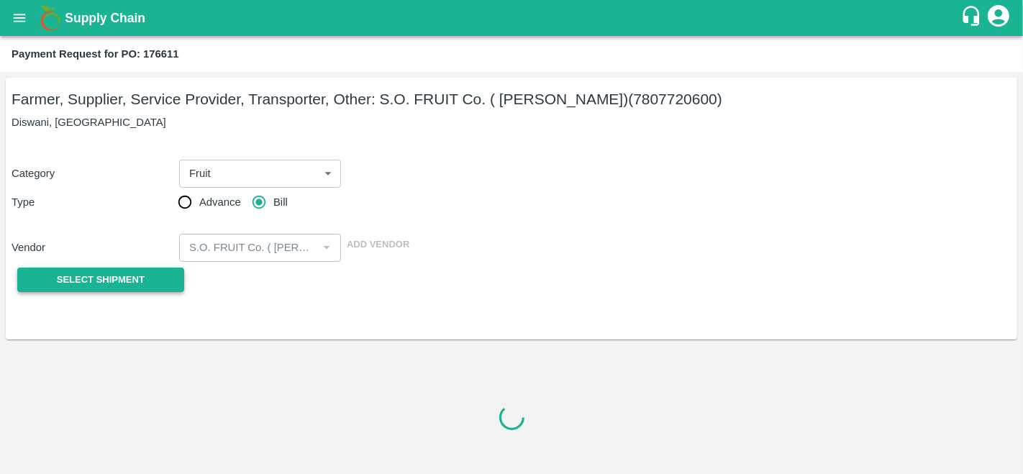
click at [143, 291] on button "Select Shipment" at bounding box center [100, 280] width 167 height 25
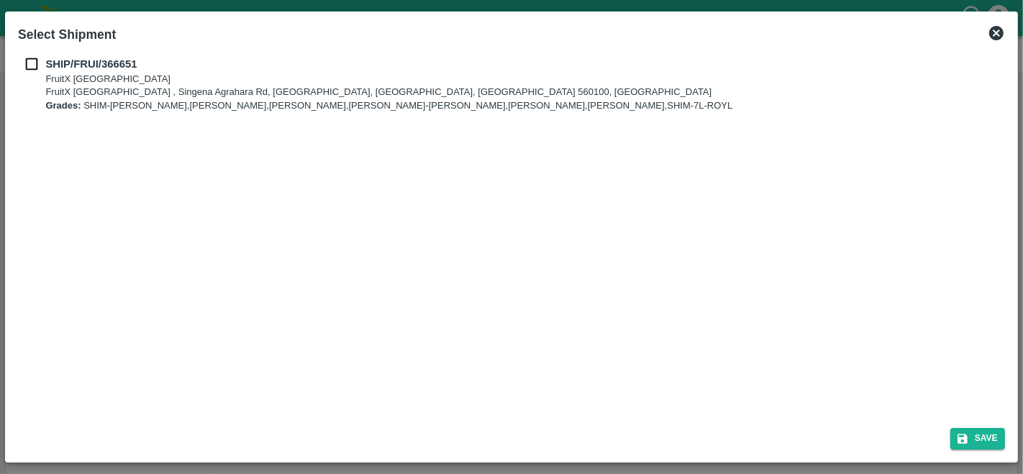
click at [39, 63] on input "checkbox" at bounding box center [31, 64] width 27 height 16
checkbox input "true"
click at [976, 433] on button "Save" at bounding box center [977, 438] width 55 height 21
type input "[DATE]"
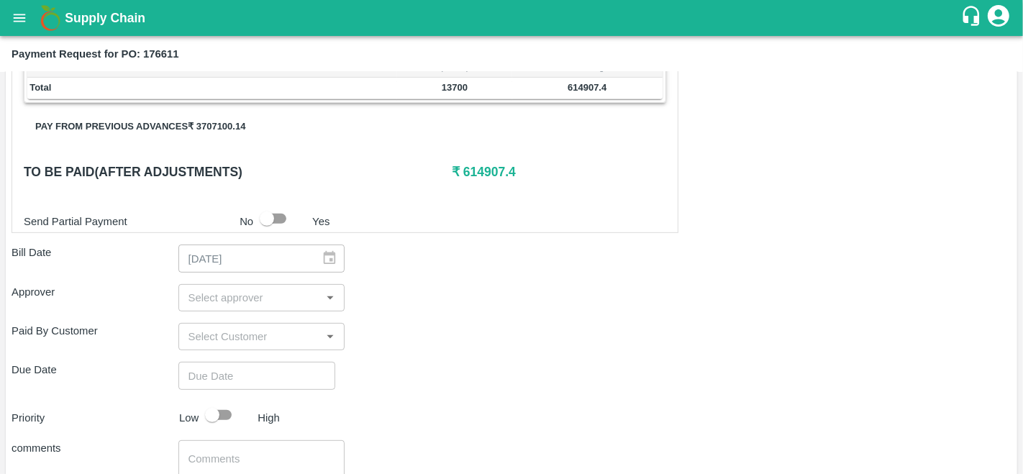
scroll to position [489, 0]
click at [127, 128] on button "Pay from previous advances ₹ 3707100.14" at bounding box center [140, 126] width 233 height 25
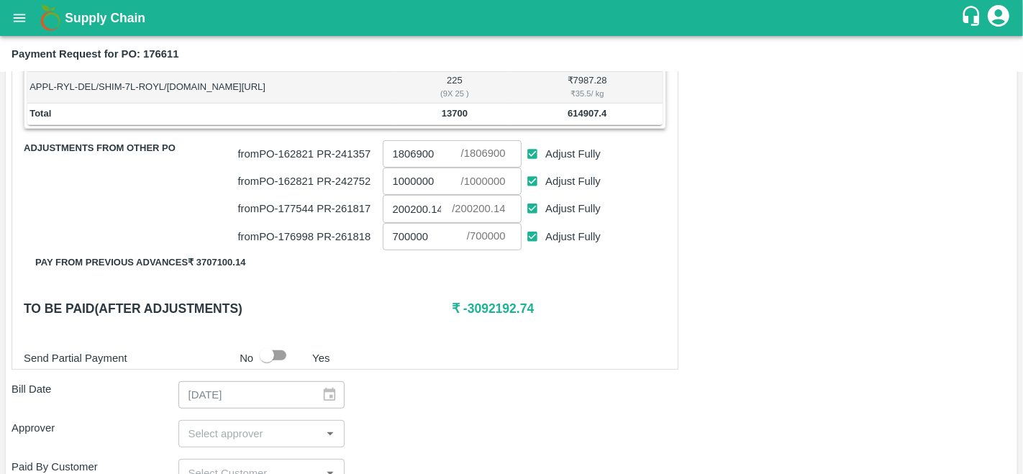
scroll to position [462, 0]
click at [534, 155] on input "Adjust Fully" at bounding box center [532, 155] width 27 height 27
checkbox input "false"
type input "0"
click at [534, 182] on input "Adjust Fully" at bounding box center [532, 182] width 27 height 27
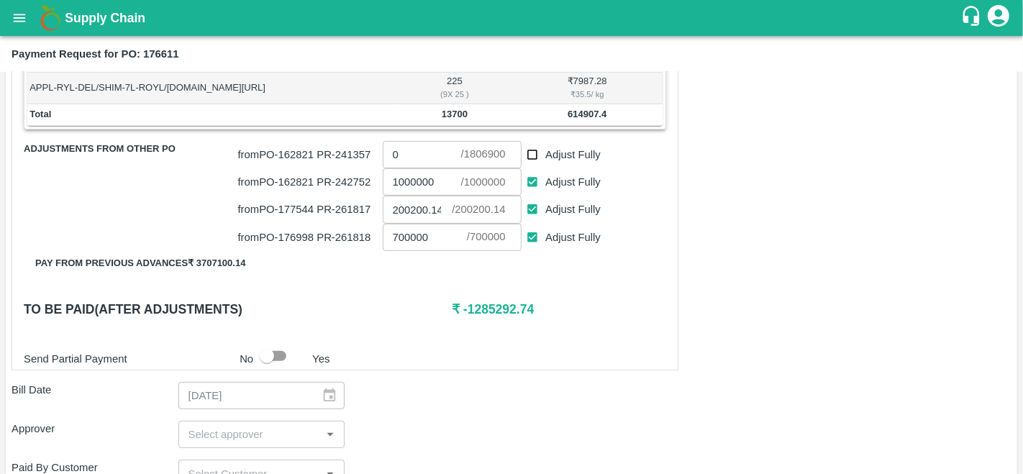
checkbox input "false"
type input "0"
click at [534, 233] on input "Adjust Fully" at bounding box center [532, 237] width 27 height 27
checkbox input "false"
type input "0"
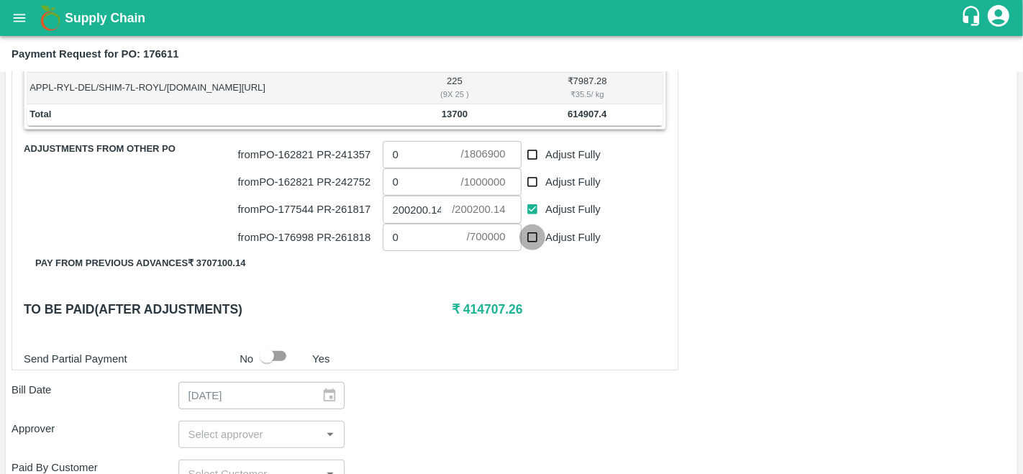
click at [533, 232] on input "Adjust Fully" at bounding box center [532, 237] width 27 height 27
checkbox input "true"
type input "700000"
click at [530, 235] on input "Adjust Fully" at bounding box center [532, 237] width 27 height 27
checkbox input "false"
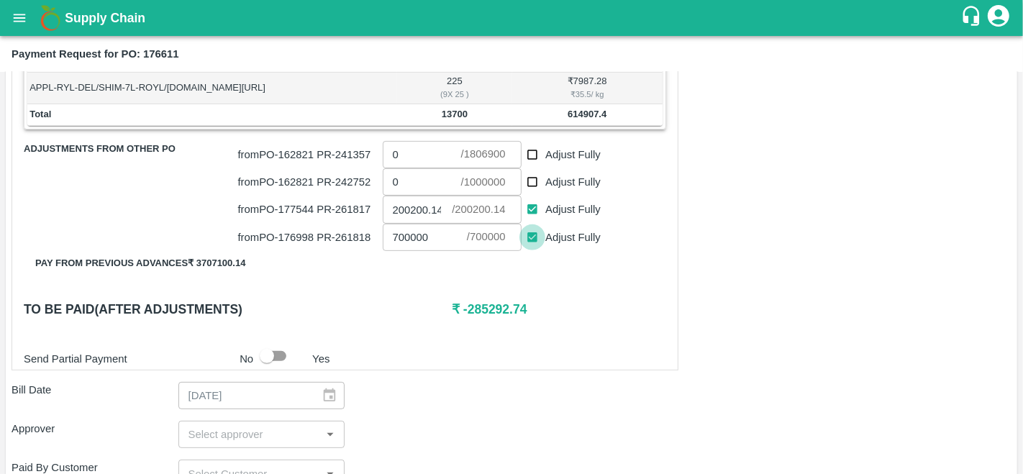
type input "0"
drag, startPoint x: 522, startPoint y: 305, endPoint x: 460, endPoint y: 306, distance: 61.9
click at [460, 306] on h6 "₹ 414707.26" at bounding box center [559, 309] width 214 height 20
copy h6 "414707.26"
click at [419, 235] on input "0" at bounding box center [425, 237] width 84 height 27
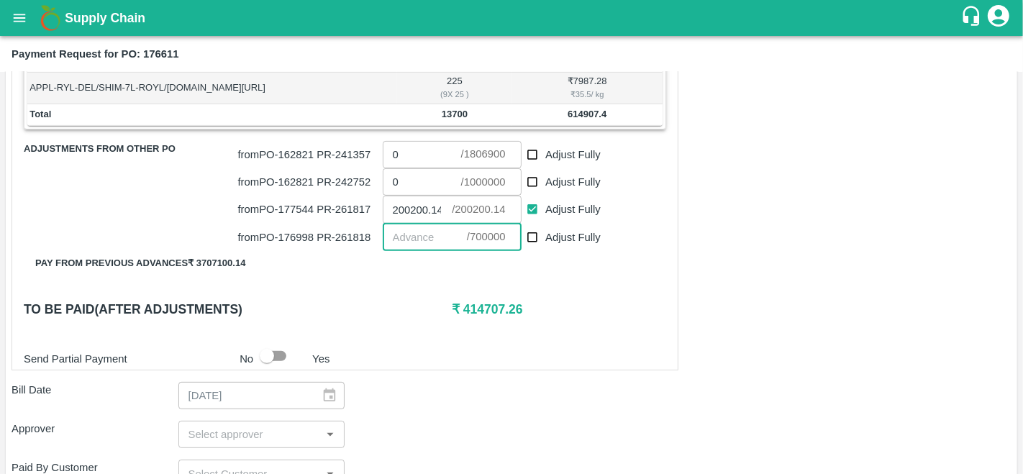
paste input "414707.26"
type input "414707.26"
click at [571, 375] on div "Shipment - SHIP/FRUI/366651 Lots (Labels) Weight (Kgs) Total Price (₹) APPL-RYL…" at bounding box center [512, 269] width 1000 height 867
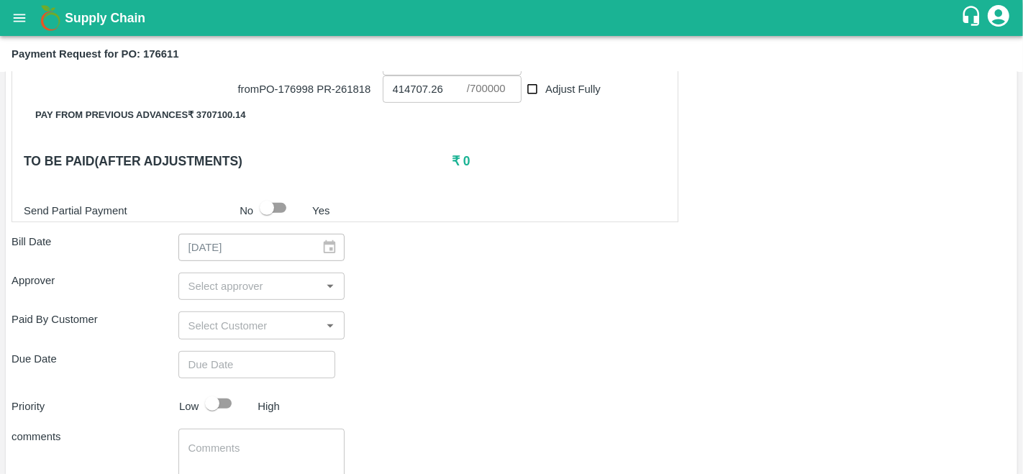
scroll to position [622, 0]
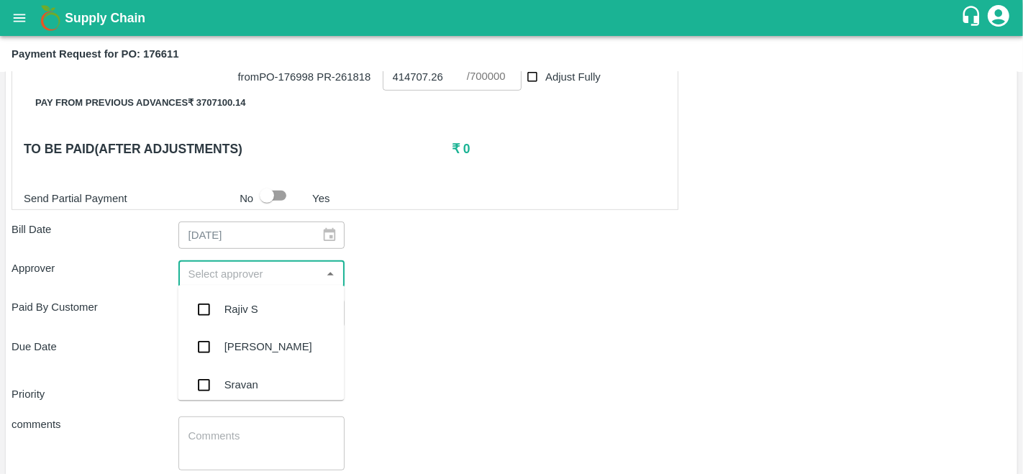
click at [241, 276] on input "input" at bounding box center [250, 274] width 134 height 19
type input "prav"
click at [252, 305] on div "[PERSON_NAME]" at bounding box center [268, 309] width 88 height 16
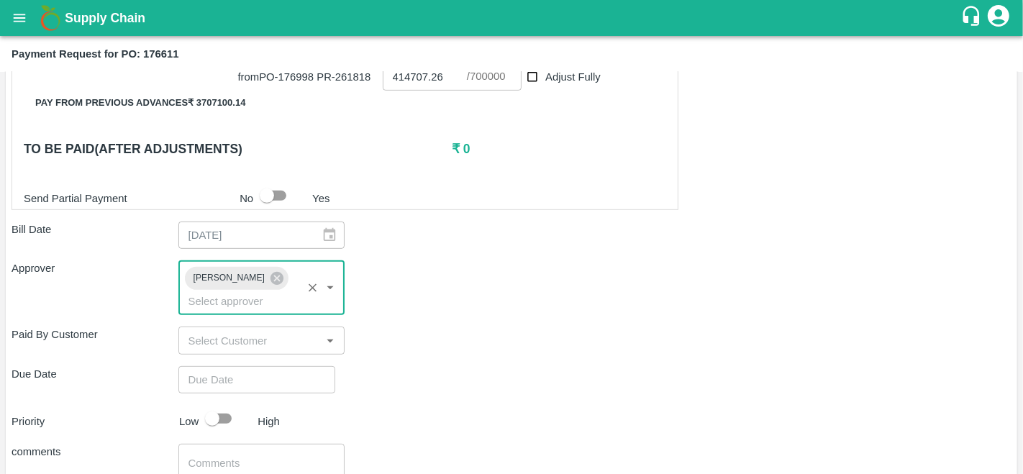
type input "DD/MM/YYYY hh:mm aa"
click at [224, 375] on input "DD/MM/YYYY hh:mm aa" at bounding box center [251, 379] width 147 height 27
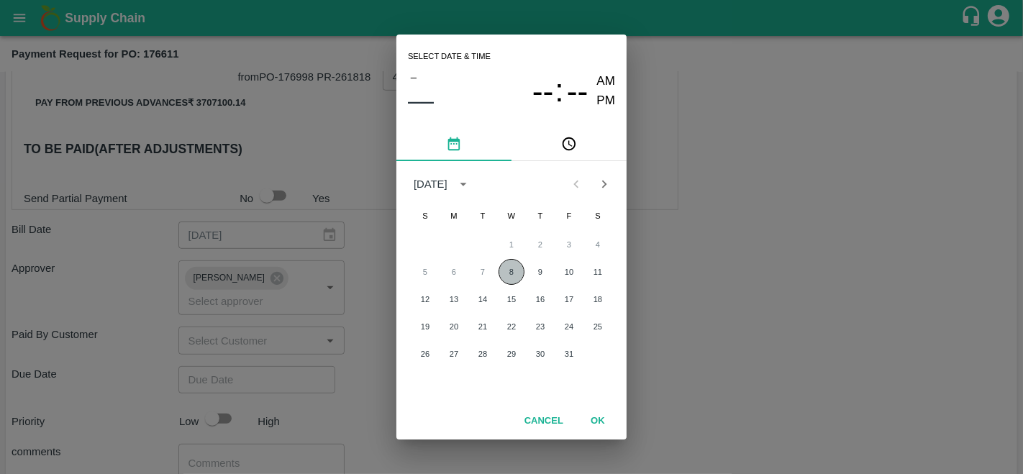
click at [518, 266] on button "8" at bounding box center [511, 272] width 26 height 26
type input "08/10/2025 12:00 AM"
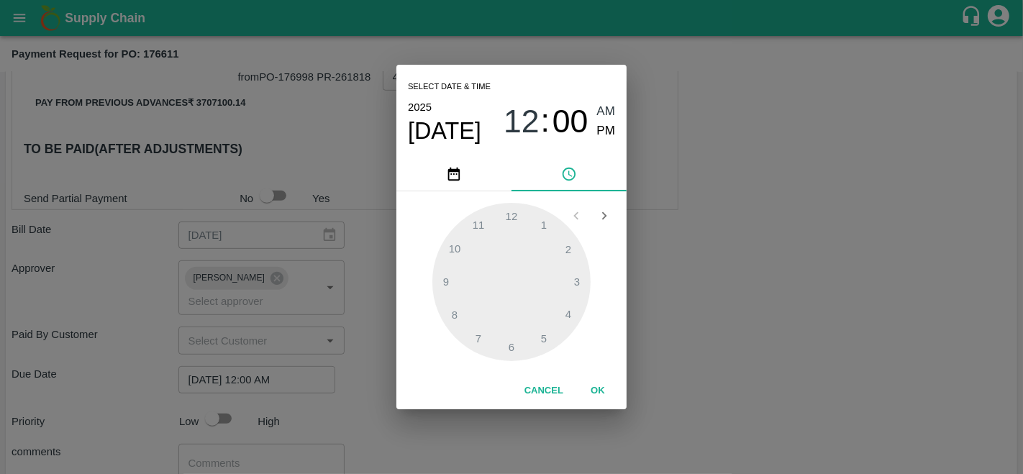
click at [602, 396] on button "OK" at bounding box center [598, 390] width 46 height 25
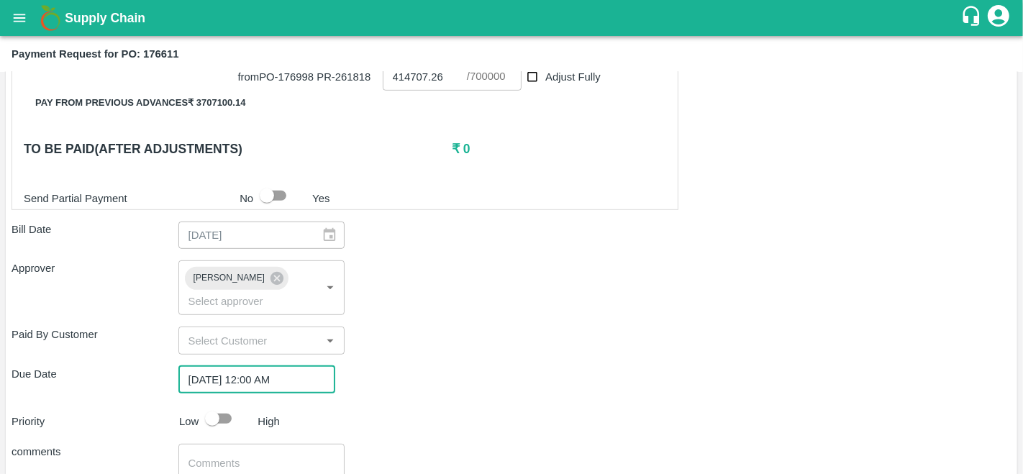
click at [688, 348] on div "Paid By Customer ​" at bounding box center [512, 340] width 1000 height 27
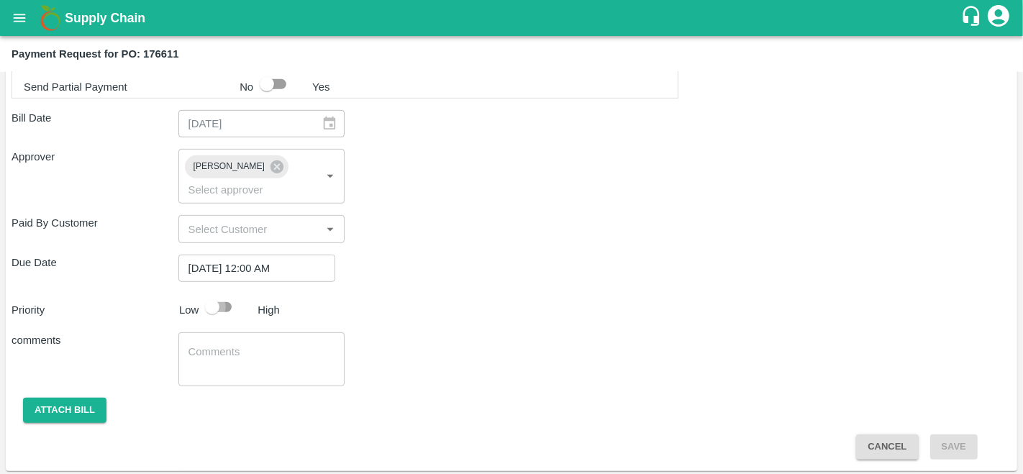
click at [222, 304] on input "checkbox" at bounding box center [212, 306] width 82 height 27
checkbox input "true"
click at [72, 413] on button "Attach bill" at bounding box center [64, 410] width 83 height 25
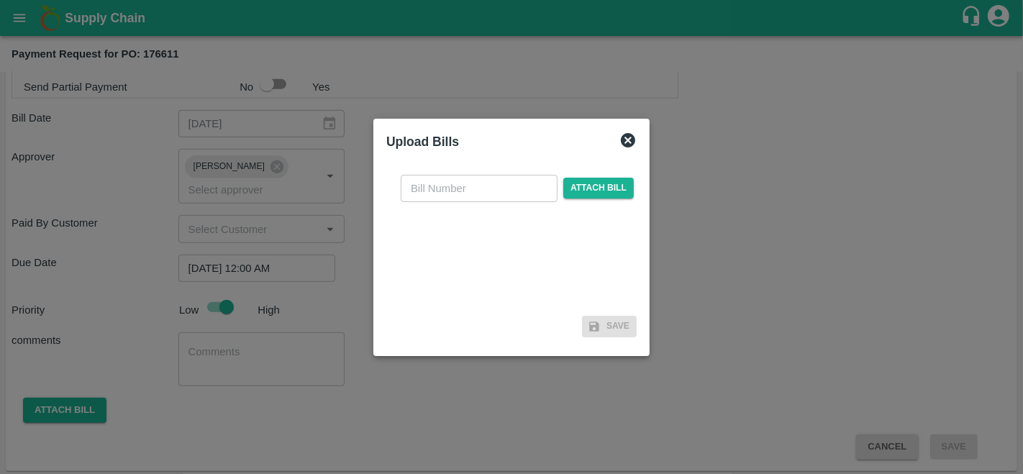
click at [447, 188] on input "text" at bounding box center [479, 188] width 157 height 27
type input "176611"
click at [593, 186] on span "Attach bill" at bounding box center [598, 188] width 70 height 21
click at [0, 0] on input "Attach bill" at bounding box center [0, 0] width 0 height 0
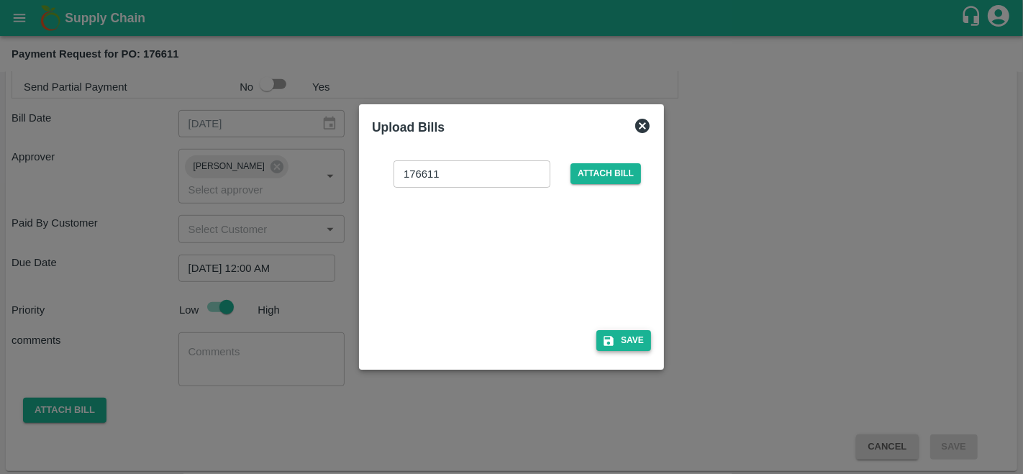
click at [620, 335] on button "Save" at bounding box center [623, 340] width 55 height 21
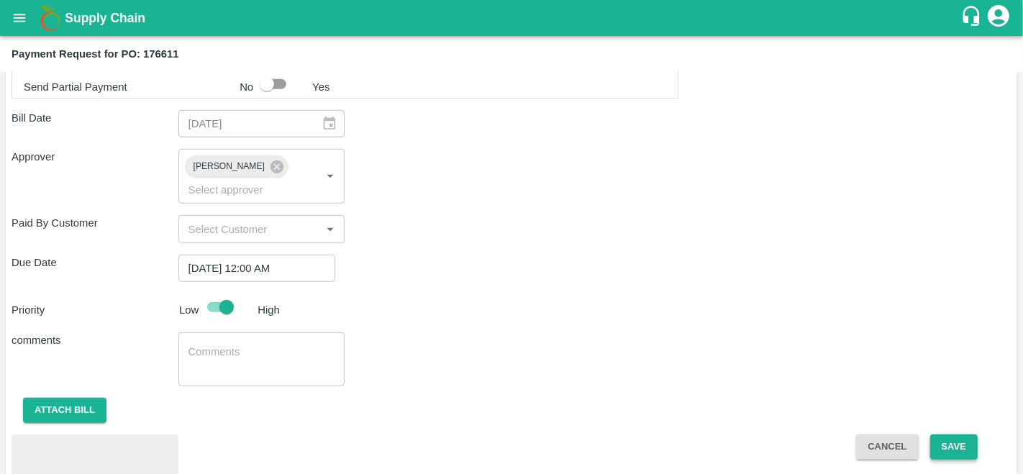
click at [954, 447] on button "Save" at bounding box center [953, 446] width 47 height 25
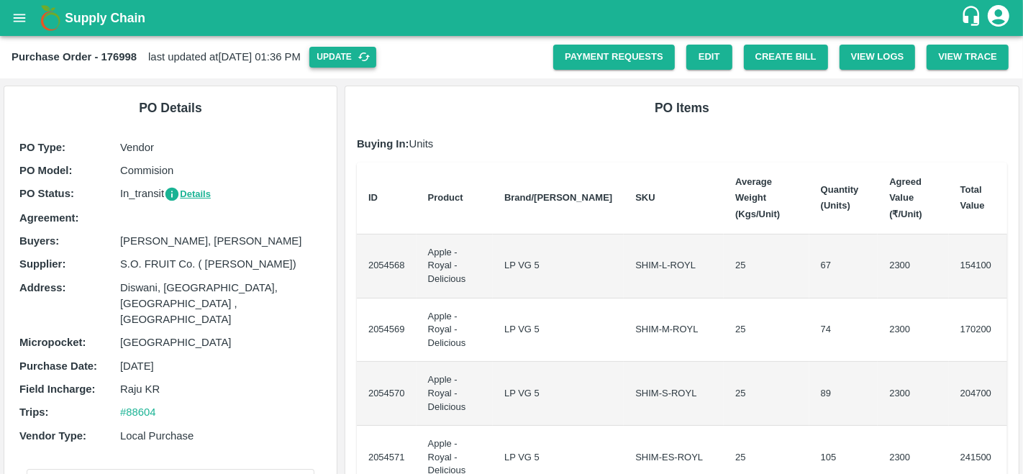
click at [370, 58] on icon "button" at bounding box center [363, 56] width 13 height 13
click at [614, 55] on link "Payment Requests" at bounding box center [614, 57] width 122 height 25
click at [766, 56] on button "Create Bill" at bounding box center [786, 57] width 84 height 25
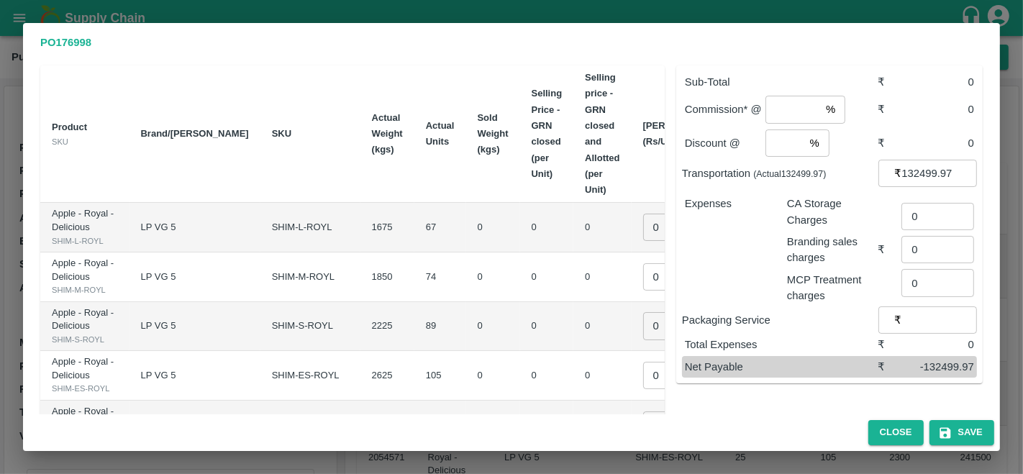
scroll to position [75, 0]
click at [643, 212] on input "0" at bounding box center [672, 225] width 58 height 27
type input "1800"
click at [573, 216] on td "0" at bounding box center [602, 226] width 58 height 50
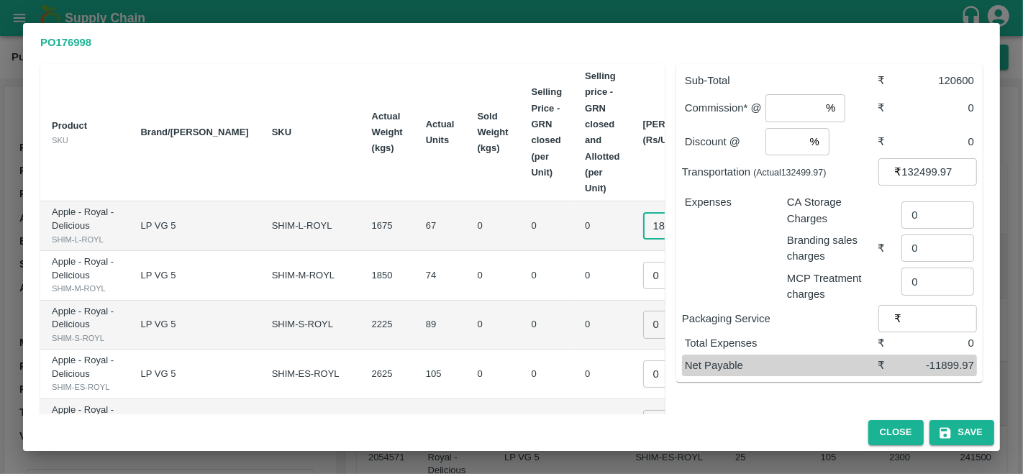
scroll to position [0, 0]
click at [643, 212] on input "1800" at bounding box center [672, 225] width 58 height 27
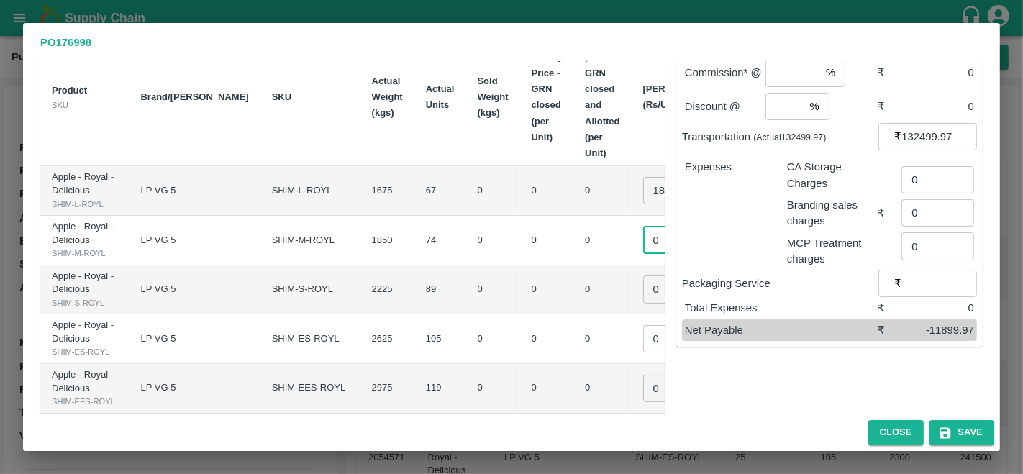
click at [643, 248] on input "0" at bounding box center [672, 240] width 58 height 27
paste input "1800"
type input "1800"
click at [643, 303] on input "0" at bounding box center [672, 288] width 58 height 27
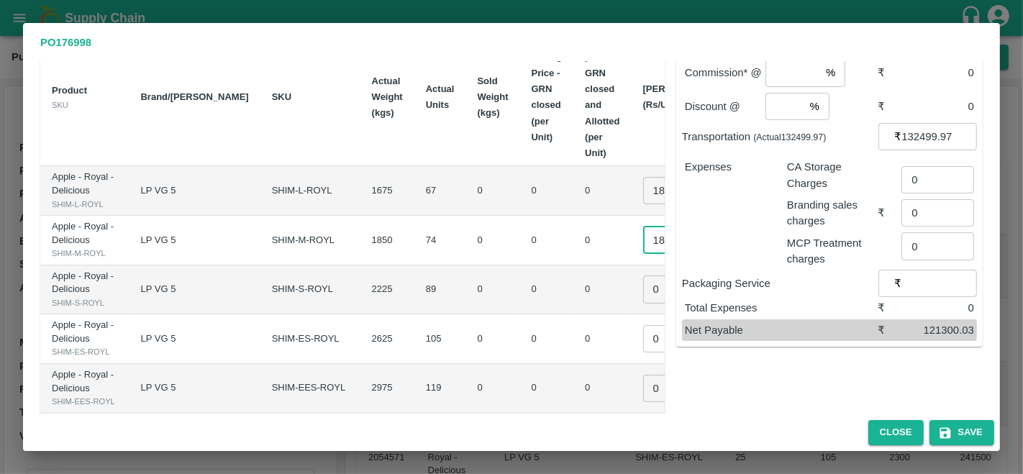
scroll to position [0, 0]
paste input "1800"
type input "1800"
click at [643, 352] on input "0" at bounding box center [672, 338] width 58 height 27
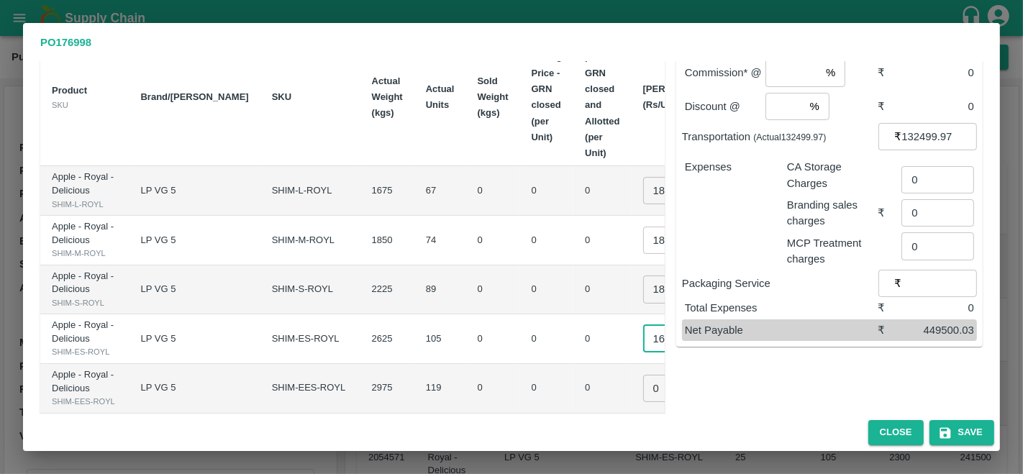
type input "1600"
click at [573, 364] on td "0" at bounding box center [602, 339] width 58 height 50
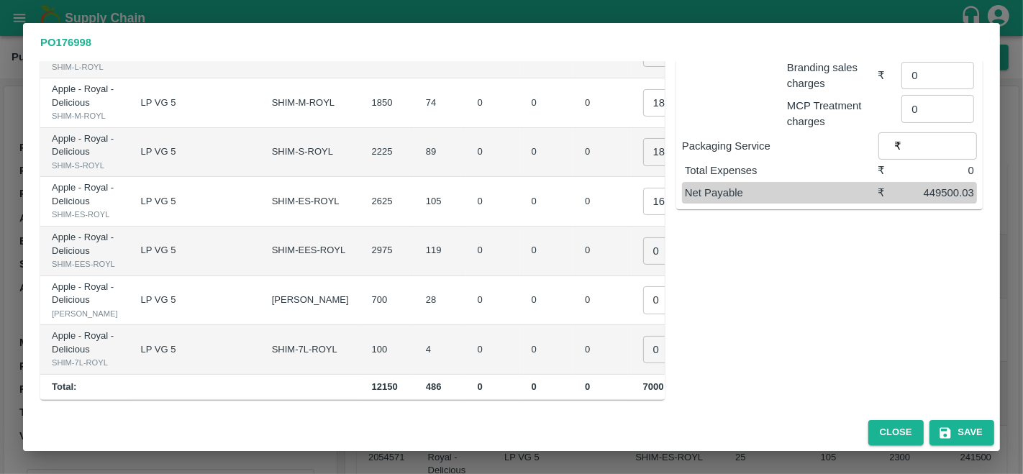
scroll to position [259, 0]
click at [643, 265] on input "0" at bounding box center [672, 250] width 58 height 27
type input "1600"
click at [573, 276] on td "0" at bounding box center [602, 252] width 58 height 50
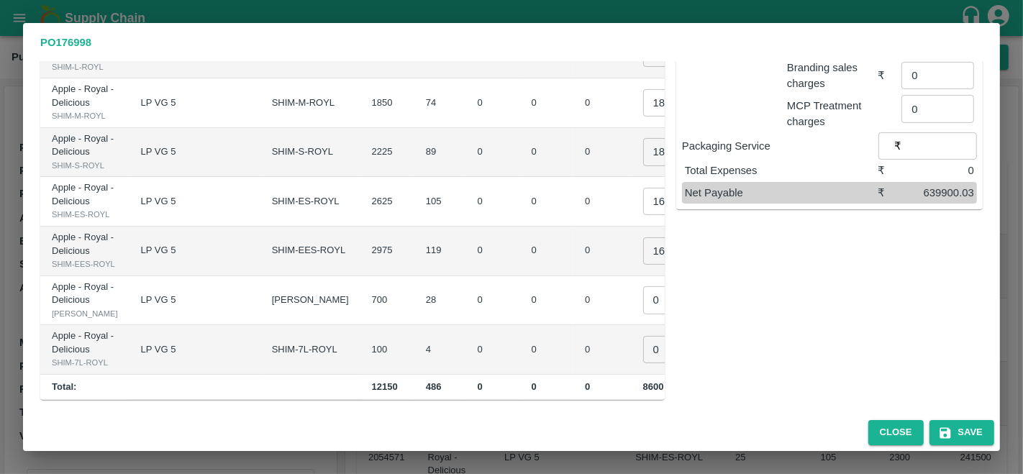
scroll to position [404, 0]
click at [643, 286] on input "0" at bounding box center [672, 299] width 58 height 27
type input "1400"
click at [643, 349] on input "0" at bounding box center [672, 349] width 58 height 27
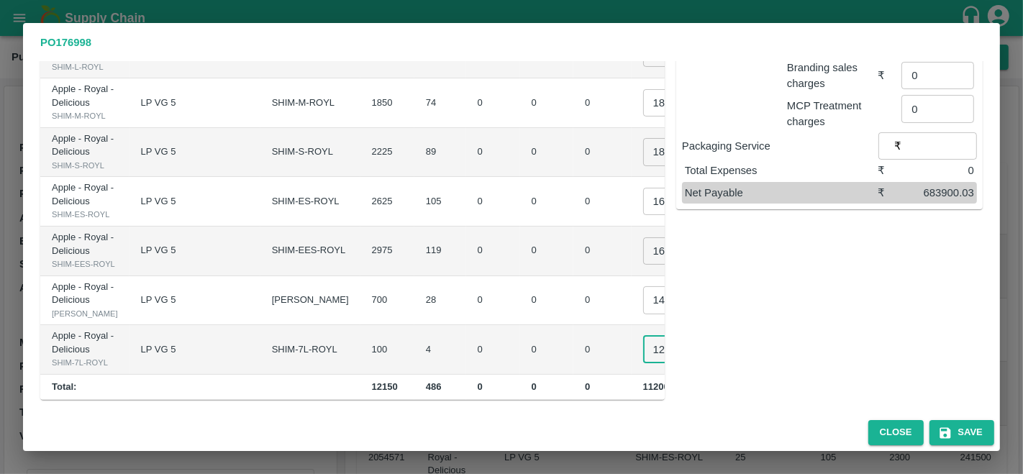
type input "1200"
click at [573, 325] on td "0" at bounding box center [602, 350] width 58 height 50
click at [573, 276] on td "0" at bounding box center [602, 301] width 58 height 50
click at [962, 442] on button "Save" at bounding box center [961, 432] width 65 height 25
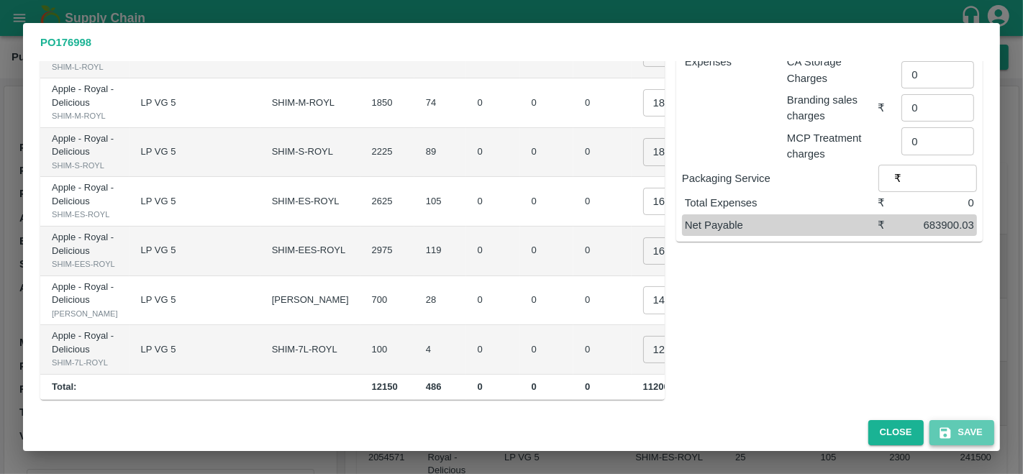
click at [973, 428] on button "Save" at bounding box center [961, 432] width 65 height 25
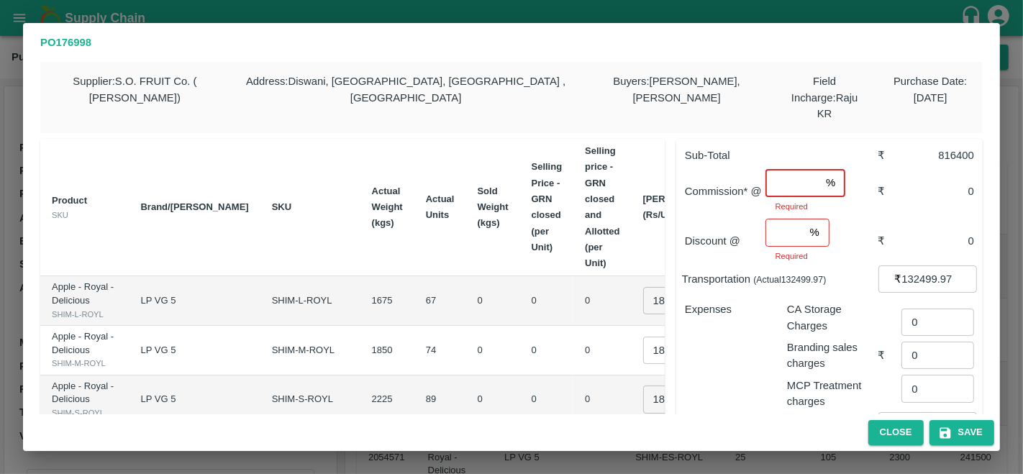
click at [777, 169] on input "number" at bounding box center [792, 182] width 55 height 27
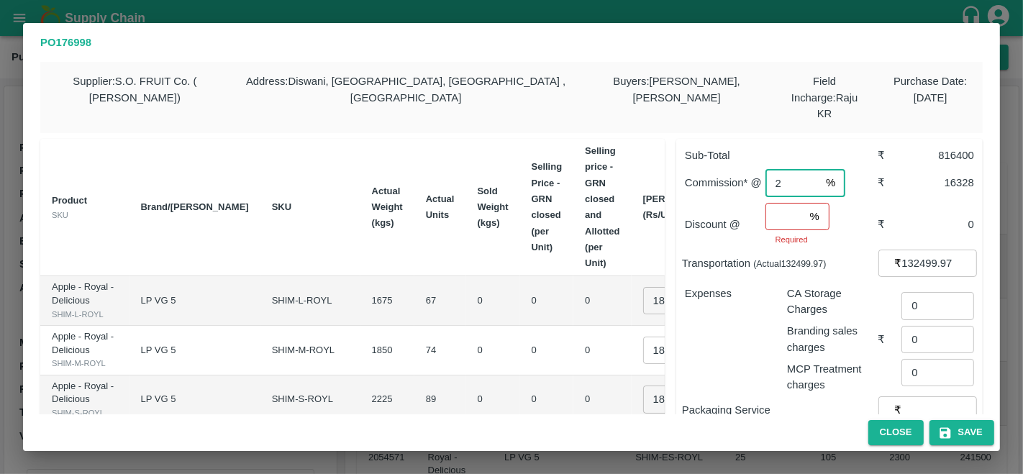
type input "2"
click at [775, 207] on input "number" at bounding box center [784, 216] width 39 height 27
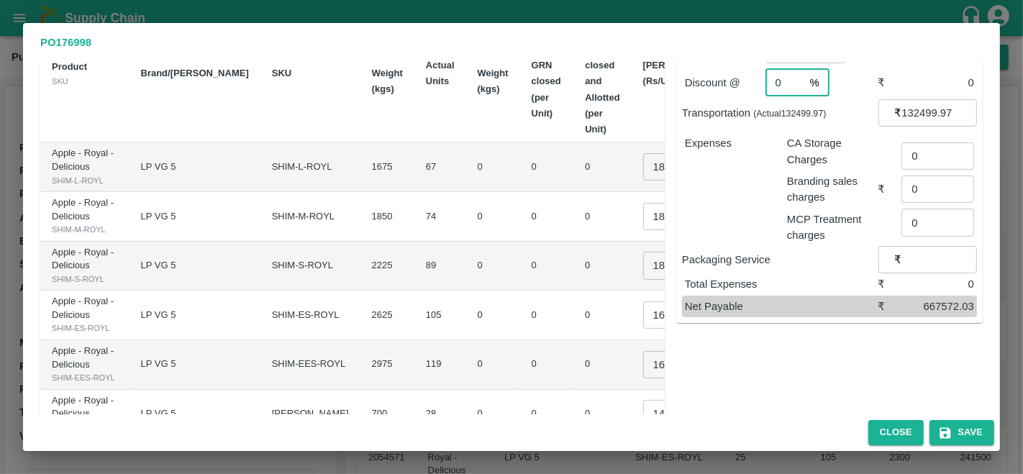
scroll to position [135, 0]
type input "0"
click at [949, 429] on icon "button" at bounding box center [944, 432] width 11 height 11
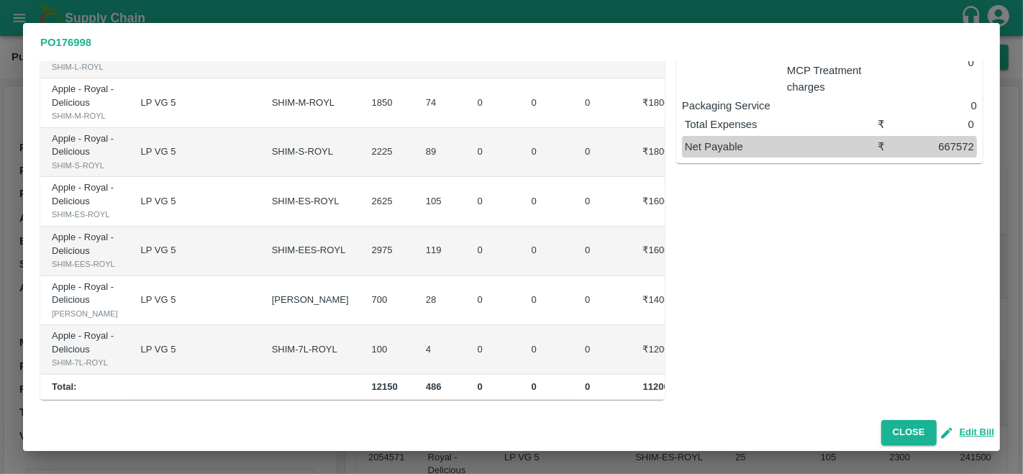
scroll to position [413, 0]
click at [922, 428] on button "Close" at bounding box center [908, 432] width 55 height 25
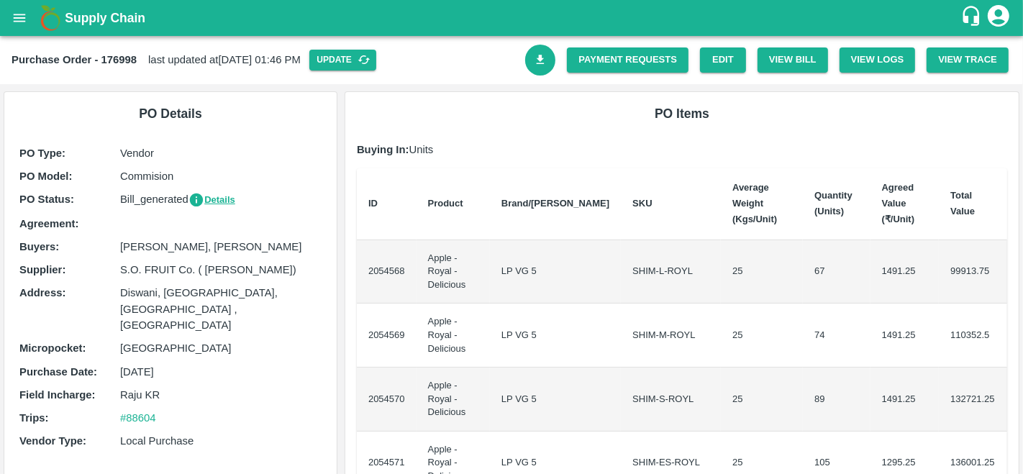
click at [542, 46] on link "Download Bill" at bounding box center [540, 60] width 31 height 31
click at [639, 60] on link "Payment Requests" at bounding box center [628, 59] width 122 height 25
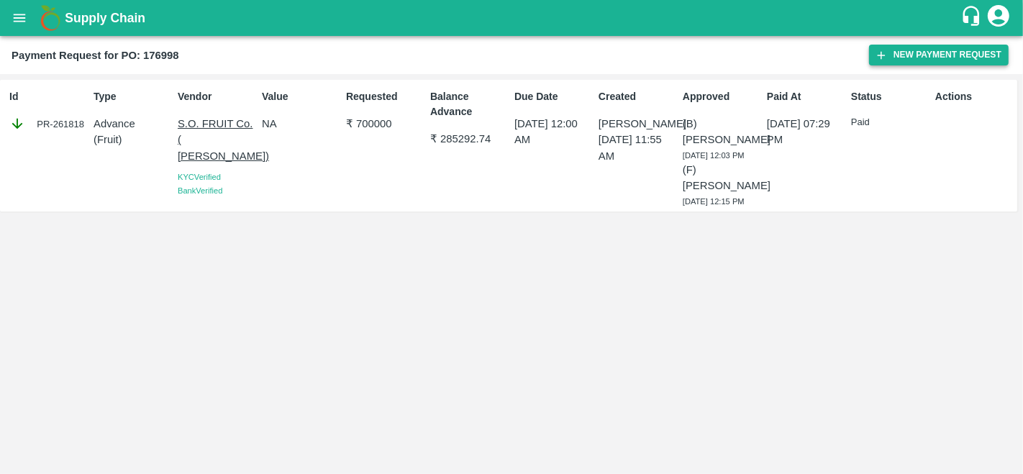
click at [941, 54] on button "New Payment Request" at bounding box center [939, 55] width 140 height 21
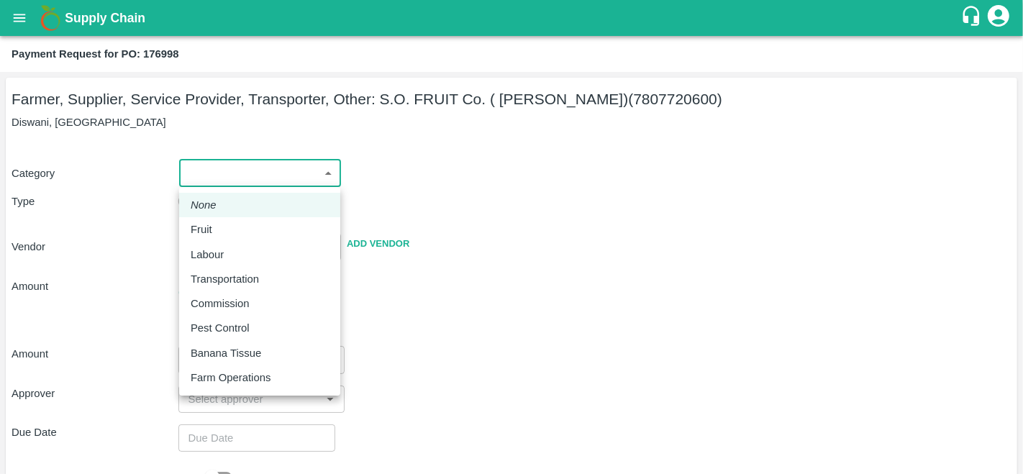
click at [215, 172] on body "Supply Chain Payment Request for PO: 176998 Farmer, Supplier, Service Provider,…" at bounding box center [511, 237] width 1023 height 474
click at [209, 230] on p "Fruit" at bounding box center [202, 230] width 22 height 16
type input "1"
type input "S.O. FRUIT Co. ( [PERSON_NAME]) - 7807720600(Farmer, Supplier, Service Provider…"
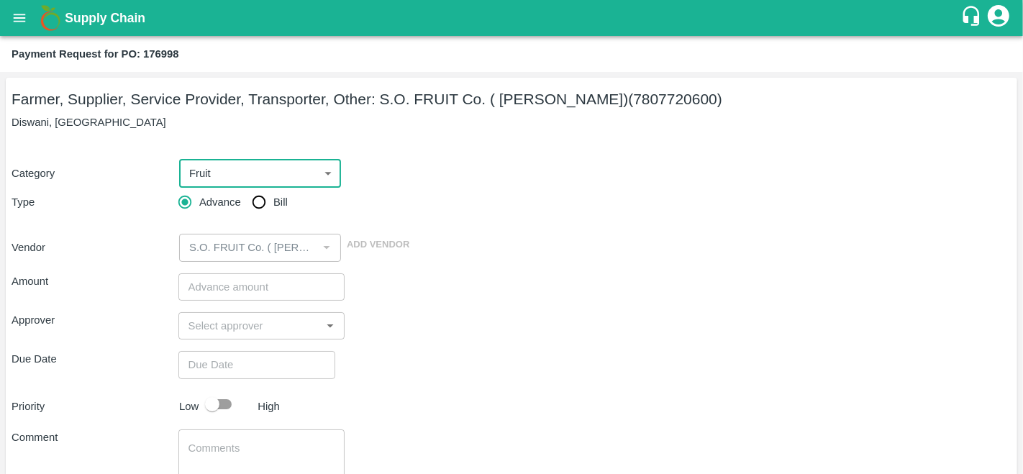
click at [246, 210] on input "Bill" at bounding box center [259, 202] width 29 height 29
radio input "true"
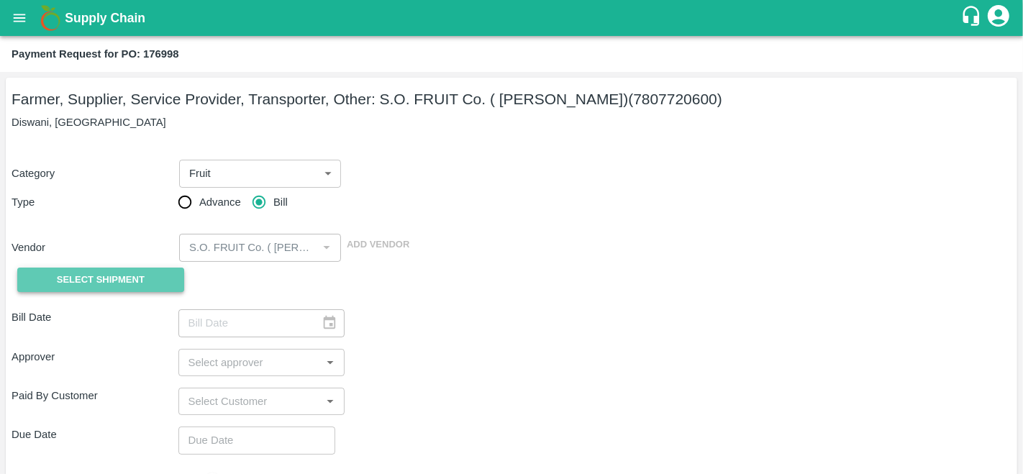
click at [160, 274] on button "Select Shipment" at bounding box center [100, 280] width 167 height 25
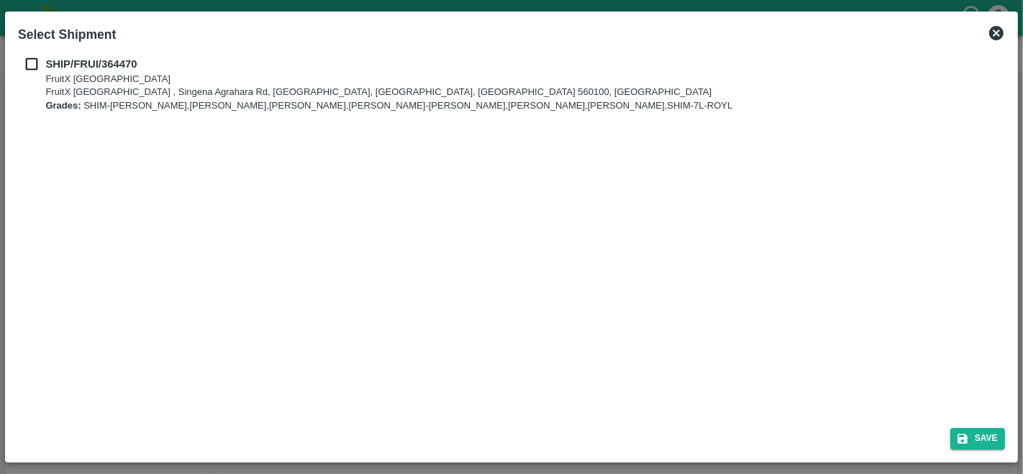
click at [27, 59] on input "checkbox" at bounding box center [31, 64] width 27 height 16
checkbox input "true"
click at [988, 442] on button "Save" at bounding box center [977, 438] width 55 height 21
type input "[DATE]"
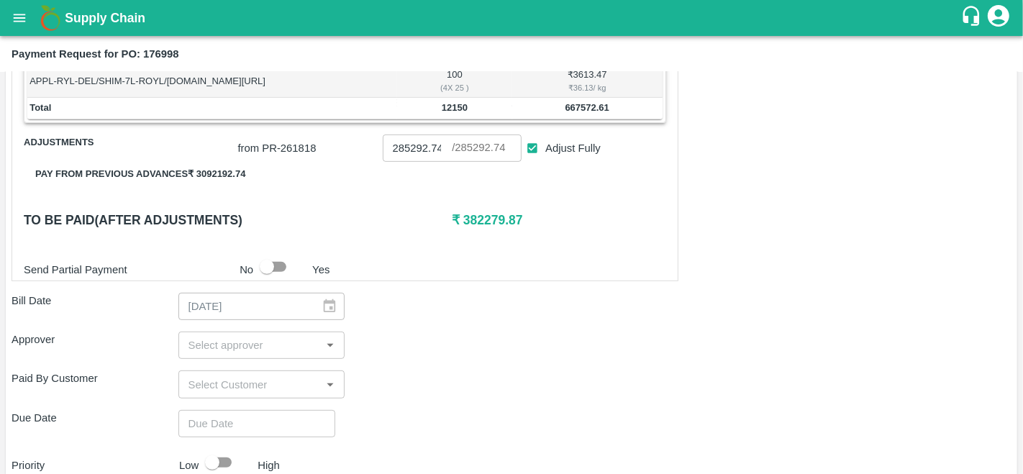
scroll to position [470, 0]
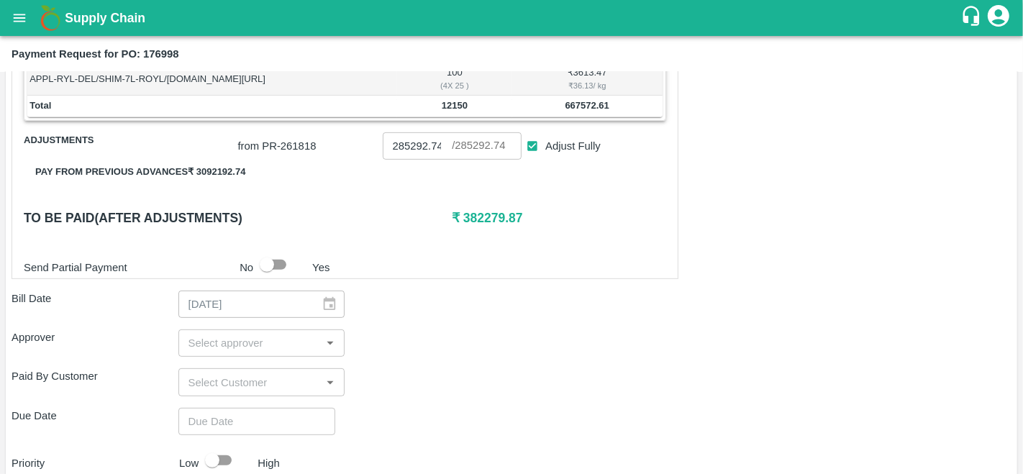
click at [216, 168] on button "Pay from previous advances ₹ 3092192.74" at bounding box center [140, 172] width 233 height 25
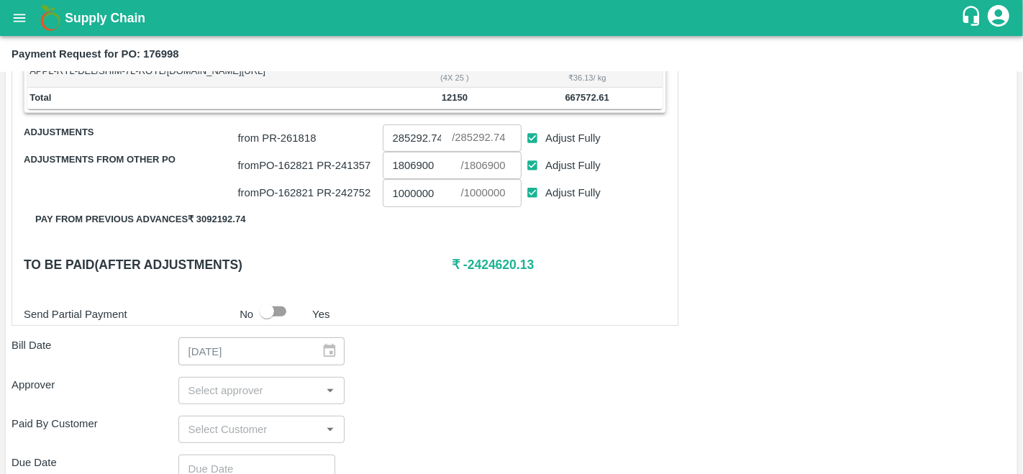
scroll to position [476, 0]
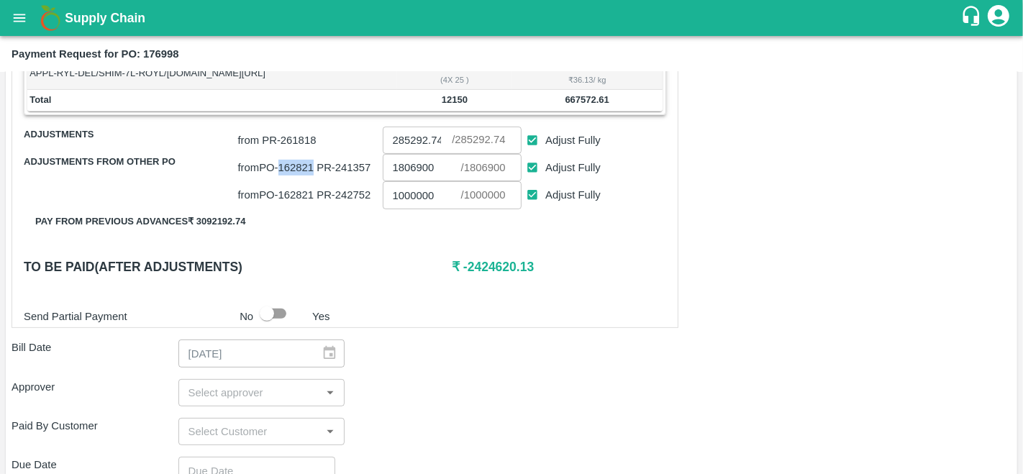
drag, startPoint x: 281, startPoint y: 163, endPoint x: 315, endPoint y: 165, distance: 34.6
click at [315, 165] on p "from PO- 162821 PR- 241357" at bounding box center [307, 168] width 139 height 16
copy p "162821"
click at [639, 282] on div "Shipment - SHIP/FRUI/364470 Lots (Labels) Weight (Kgs) Total Price (₹) APPL-RYL…" at bounding box center [345, 75] width 667 height 506
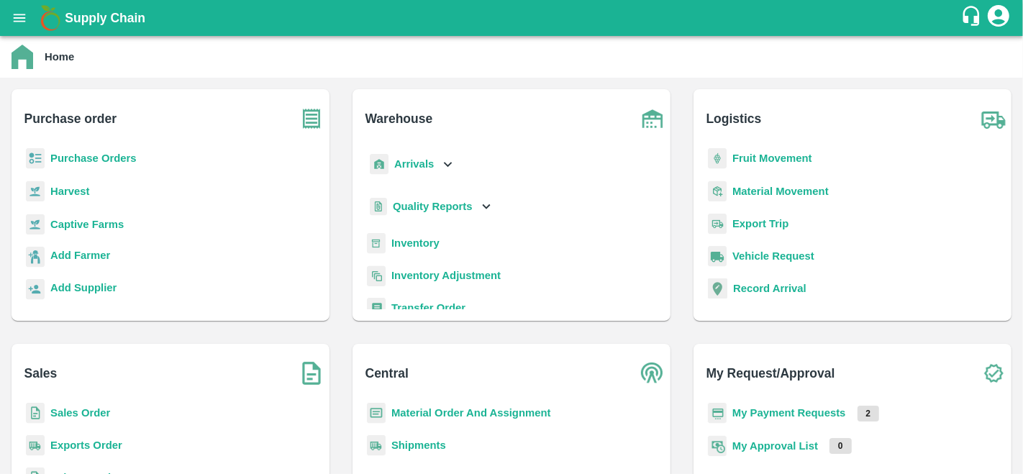
click at [125, 161] on b "Purchase Orders" at bounding box center [93, 158] width 86 height 12
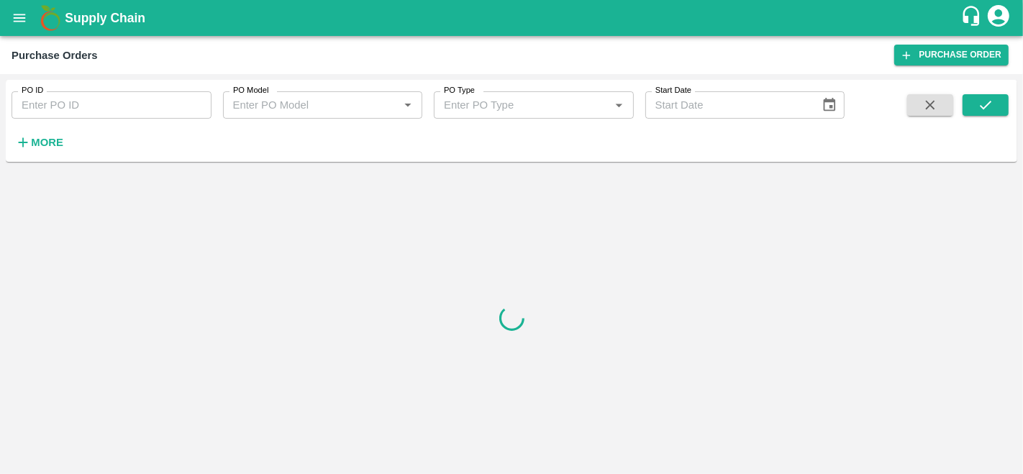
click at [65, 109] on input "PO ID" at bounding box center [112, 104] width 200 height 27
paste input "162821"
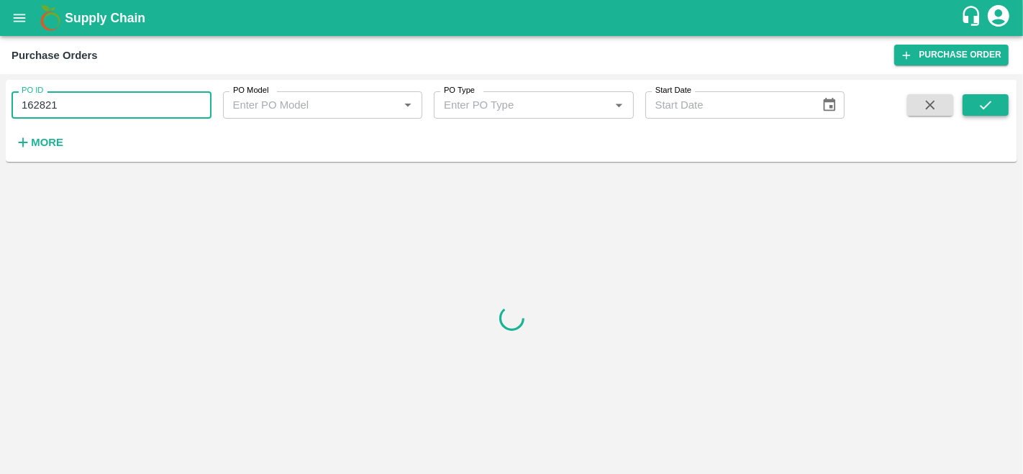
type input "162821"
click at [988, 106] on icon "submit" at bounding box center [985, 105] width 16 height 16
